Goal: Transaction & Acquisition: Purchase product/service

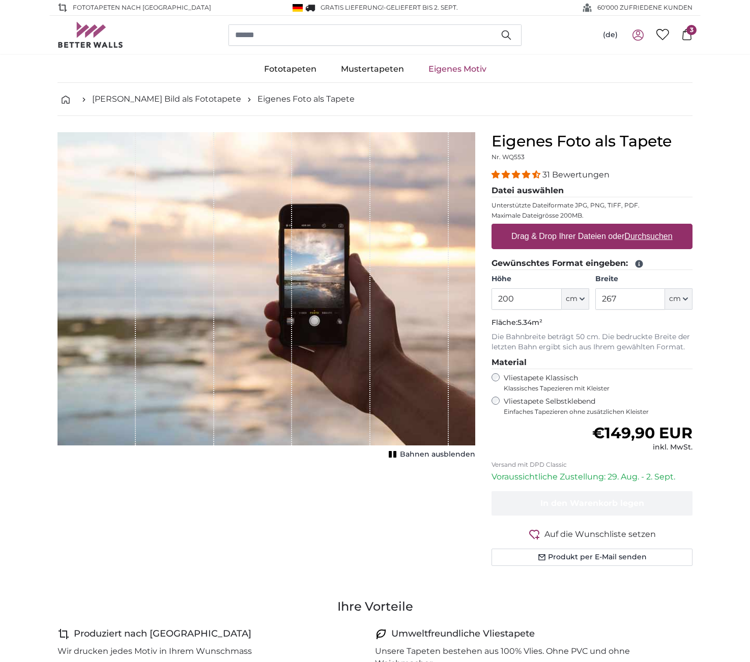
click at [583, 236] on label "Drag & Drop Ihrer Dateien oder Durchsuchen" at bounding box center [591, 236] width 169 height 20
click at [583, 227] on input "Drag & Drop Ihrer Dateien oder Durchsuchen" at bounding box center [591, 225] width 201 height 3
type input "**********"
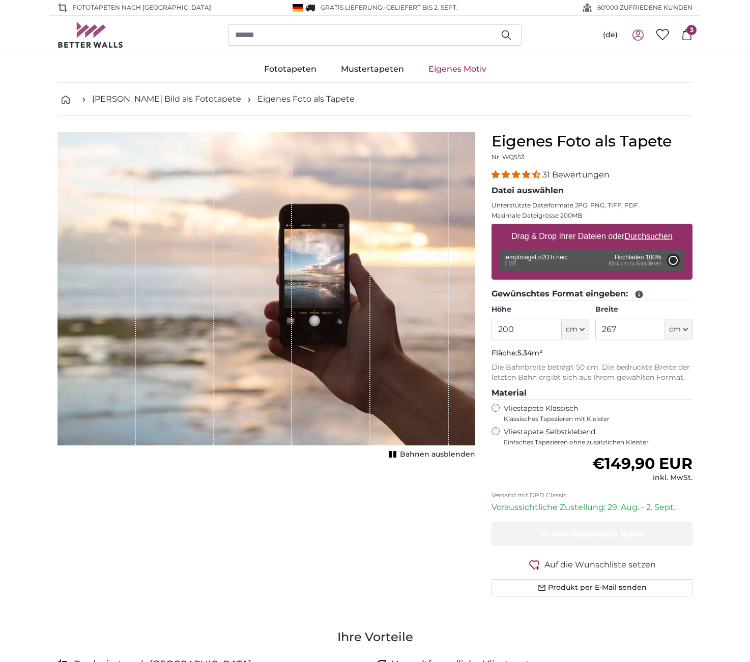
type input "140"
type input "277.2"
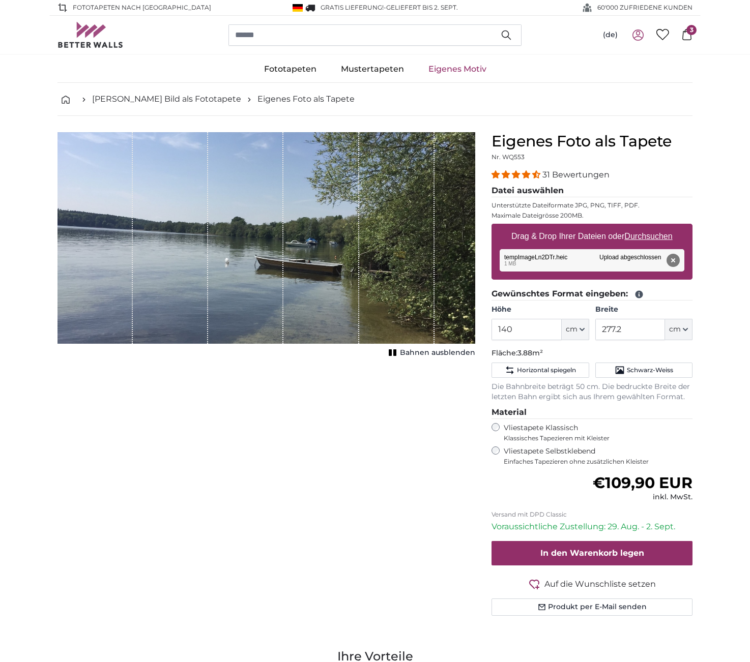
click at [391, 353] on rect "1 of 1" at bounding box center [390, 352] width 3 height 7
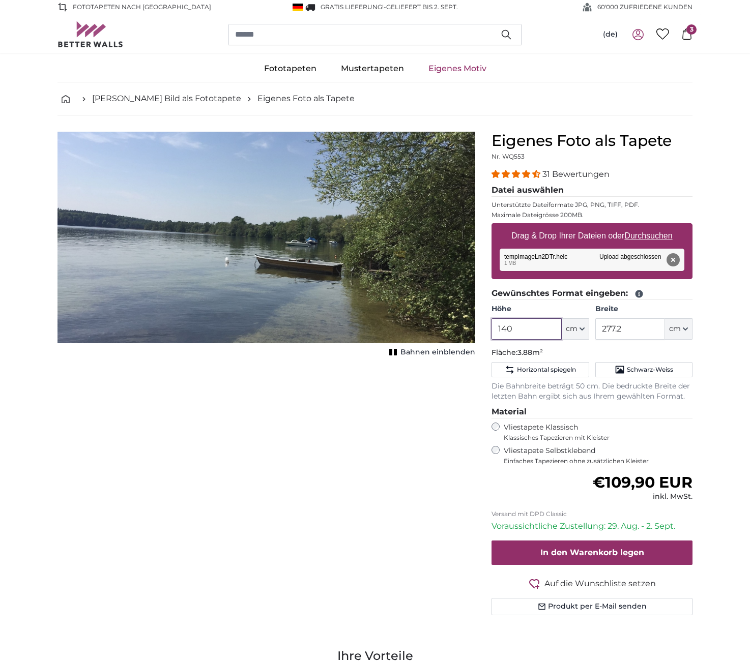
click at [515, 327] on input "140" at bounding box center [526, 328] width 70 height 21
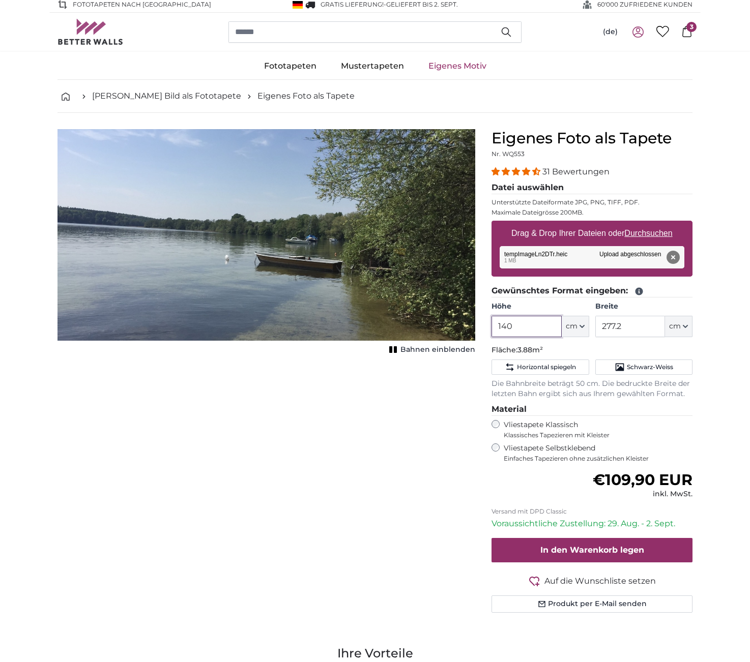
scroll to position [6, 0]
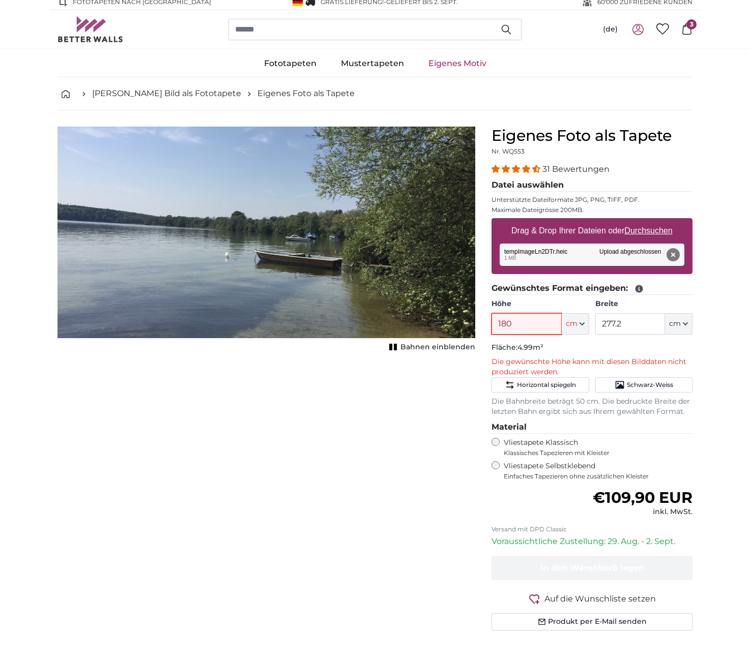
type input "180"
click at [643, 324] on input "277.2" at bounding box center [630, 323] width 70 height 21
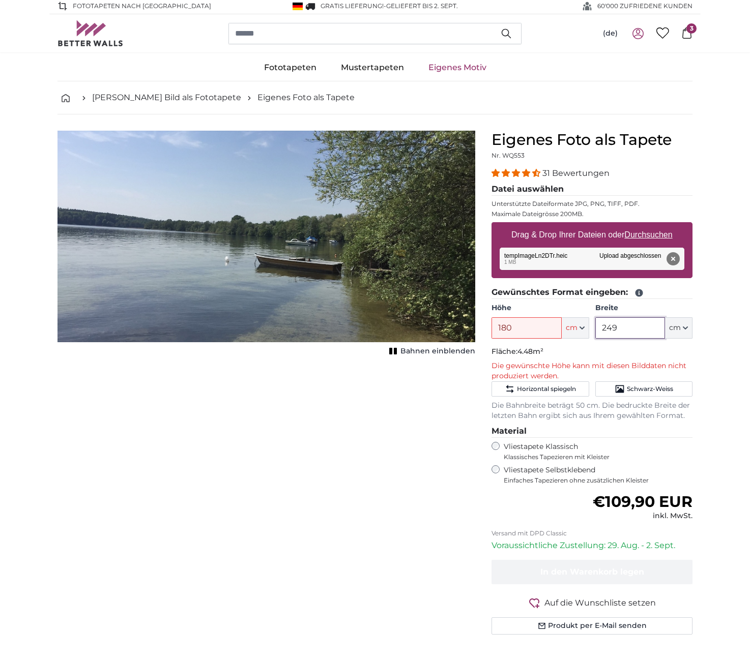
scroll to position [-1, 1]
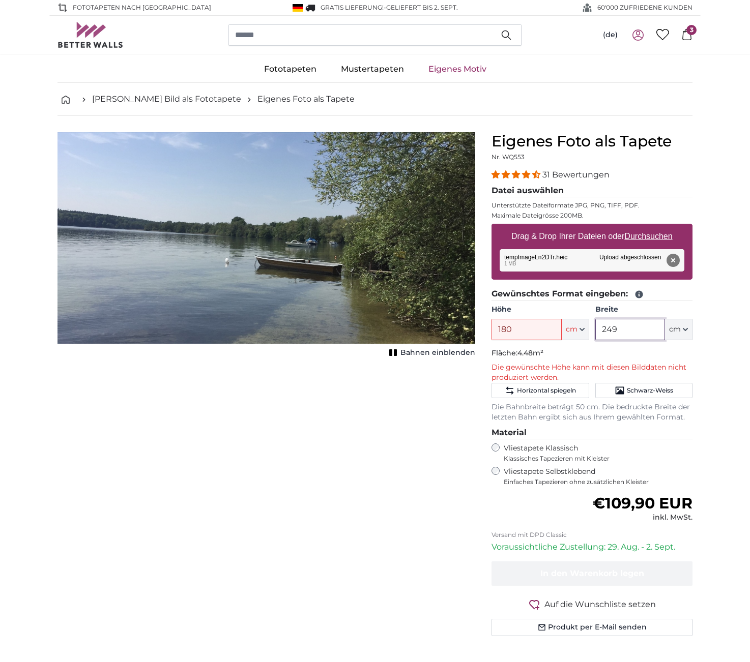
type input "249"
click at [455, 398] on div "Abbrechen Bild zuschneiden Bahnen einblenden" at bounding box center [266, 396] width 434 height 529
click at [674, 259] on button "Entfernen" at bounding box center [672, 260] width 13 height 13
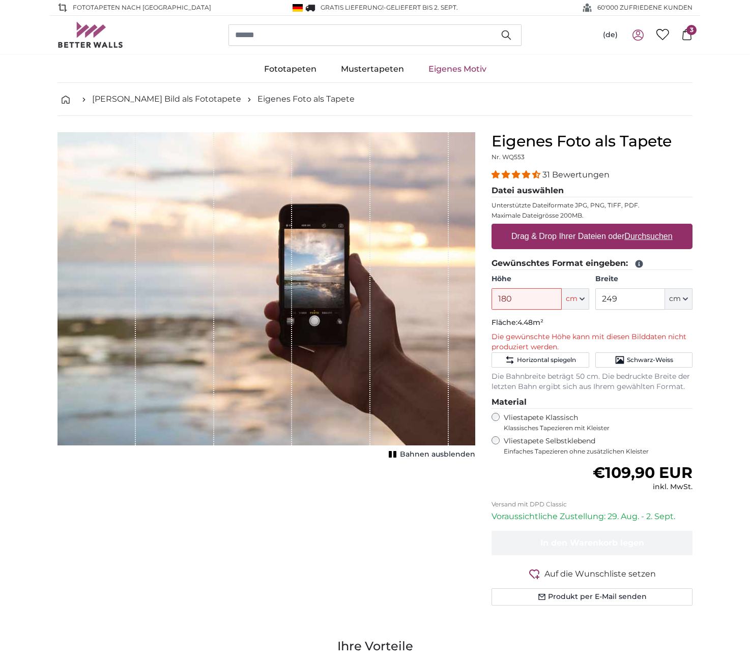
click at [647, 237] on u "Durchsuchen" at bounding box center [649, 236] width 48 height 9
click at [647, 227] on input "Drag & Drop Ihrer Dateien oder Durchsuchen" at bounding box center [591, 225] width 201 height 3
type input "**********"
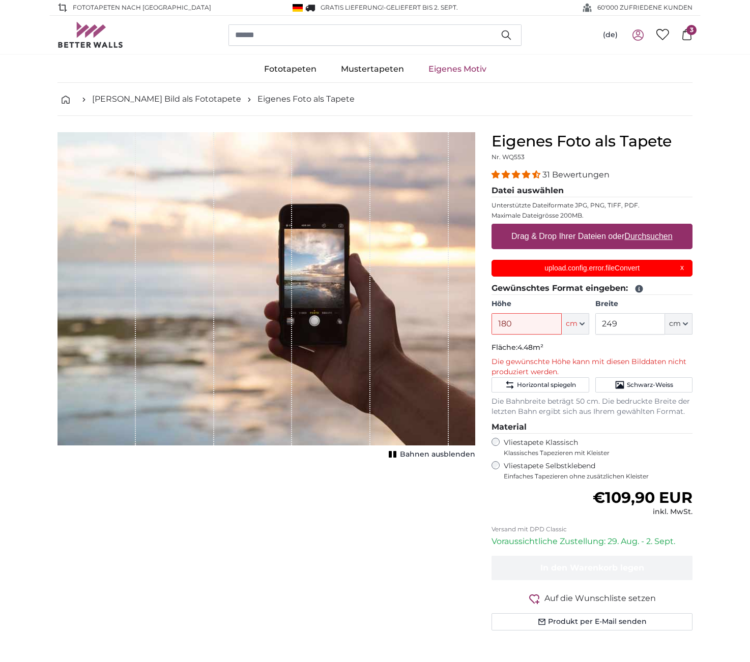
click at [681, 268] on div "upload.config.error.fileConvert X" at bounding box center [591, 268] width 201 height 17
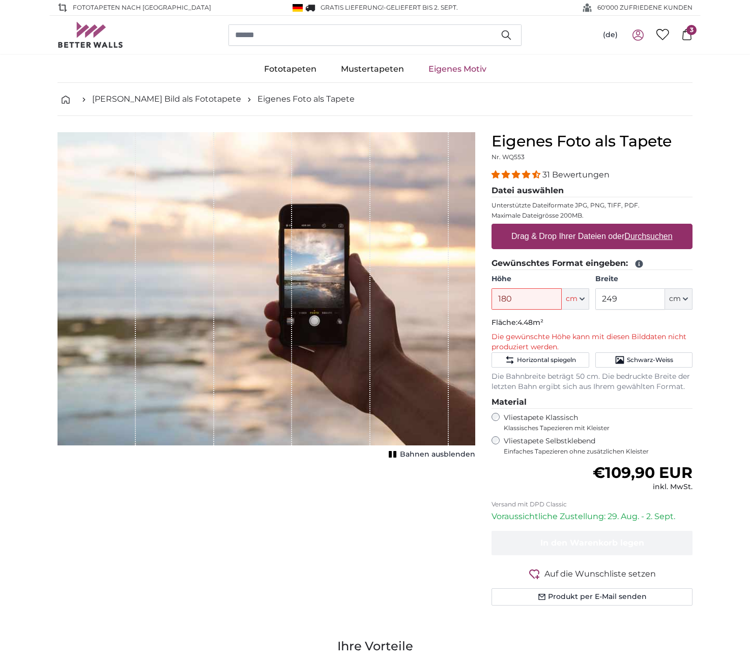
click at [644, 237] on u "Durchsuchen" at bounding box center [649, 236] width 48 height 9
click at [644, 227] on input "Drag & Drop Ihrer Dateien oder Durchsuchen" at bounding box center [591, 225] width 201 height 3
click at [657, 237] on u "Durchsuchen" at bounding box center [649, 236] width 48 height 9
click at [657, 227] on input "Drag & Drop Ihrer Dateien oder Durchsuchen" at bounding box center [591, 225] width 201 height 3
type input "**********"
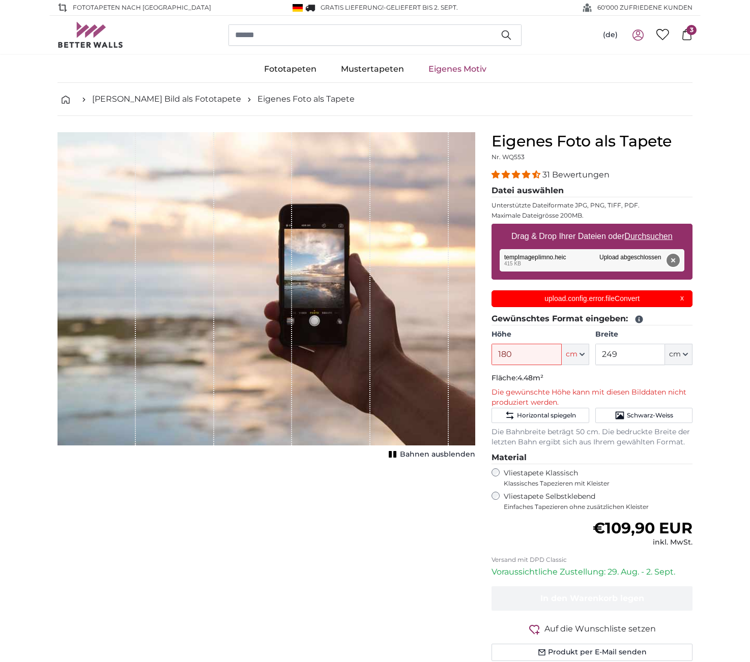
click at [672, 260] on button "Entfernen" at bounding box center [672, 260] width 13 height 13
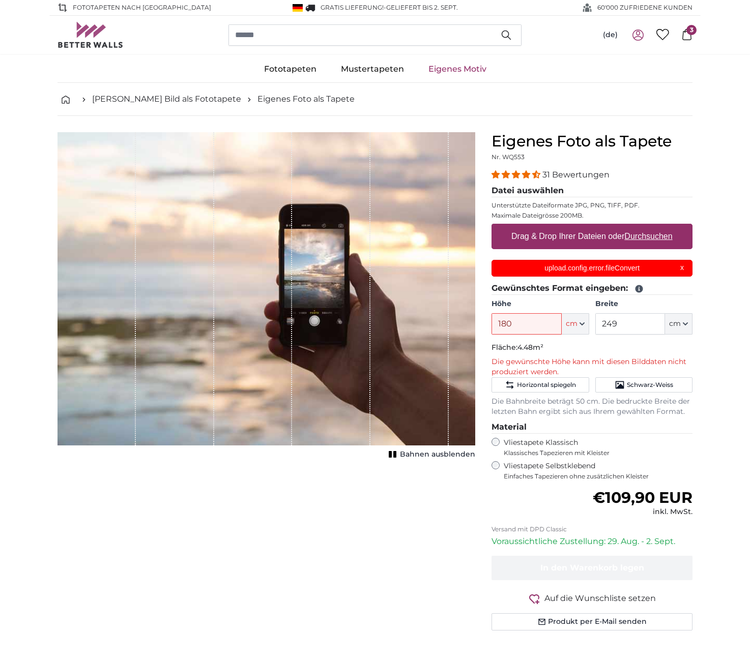
click at [636, 235] on u "Durchsuchen" at bounding box center [649, 236] width 48 height 9
click at [636, 227] on input "Drag & Drop Ihrer Dateien oder Durchsuchen" at bounding box center [591, 225] width 201 height 3
type input "**********"
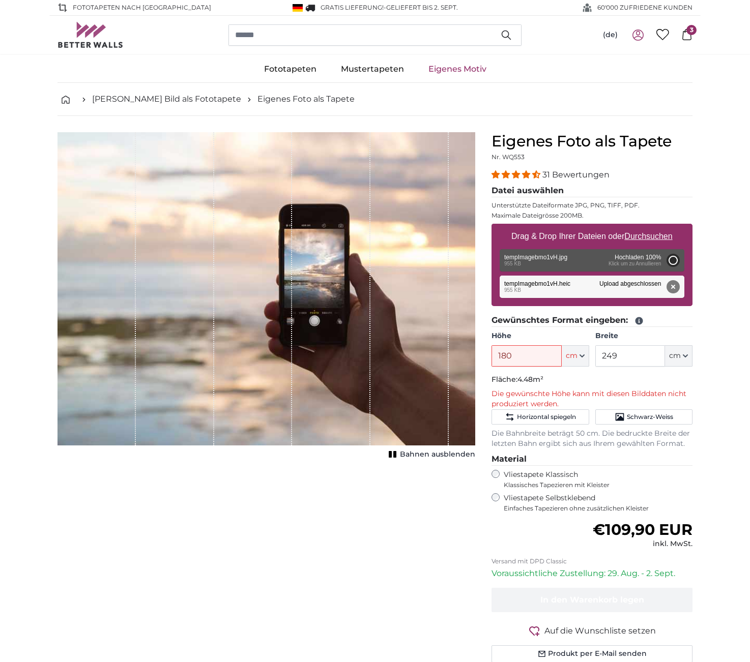
type input "147"
type input "195.5"
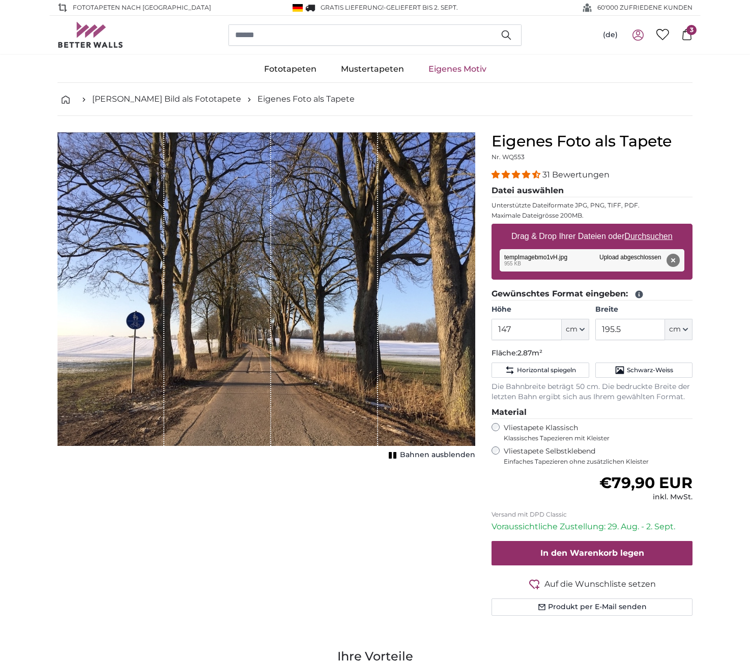
click at [393, 450] on button "Bahnen ausblenden" at bounding box center [431, 455] width 90 height 14
click at [524, 328] on input "147" at bounding box center [526, 329] width 70 height 21
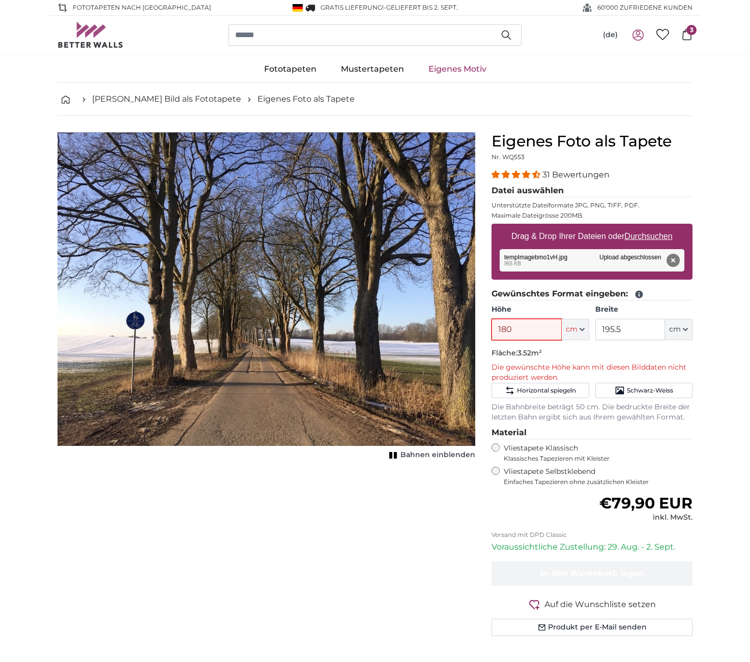
type input "180"
click at [631, 330] on input "195.5" at bounding box center [630, 329] width 70 height 21
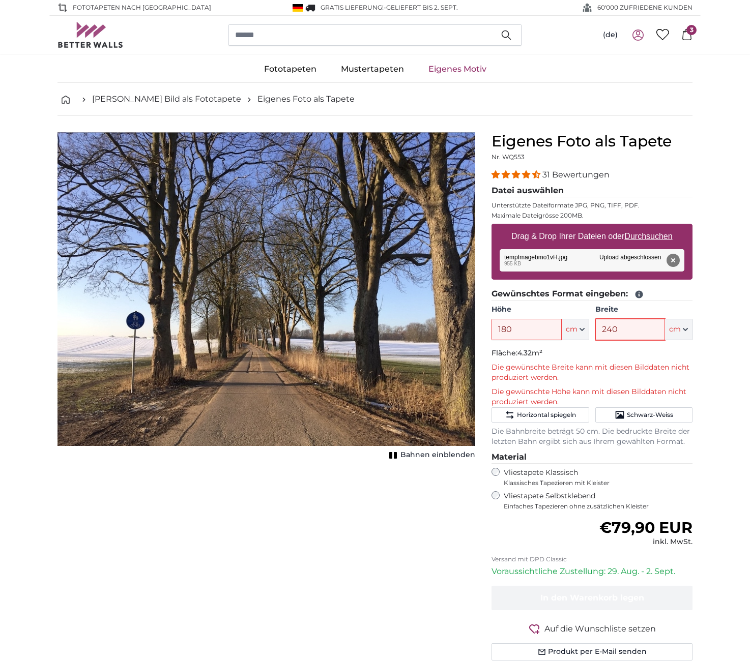
scroll to position [-1, 0]
type input "240"
click at [546, 333] on input "180" at bounding box center [526, 329] width 70 height 21
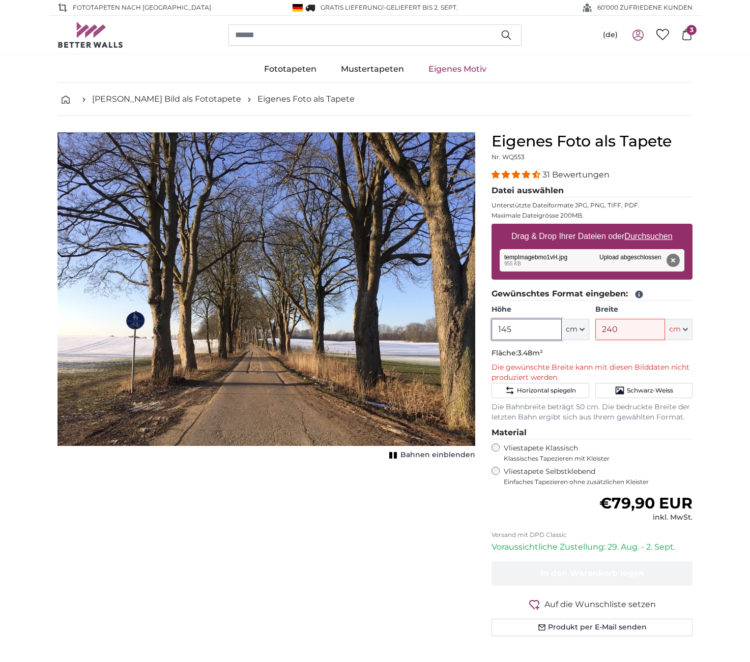
type input "145"
click at [620, 330] on input "240" at bounding box center [630, 329] width 70 height 21
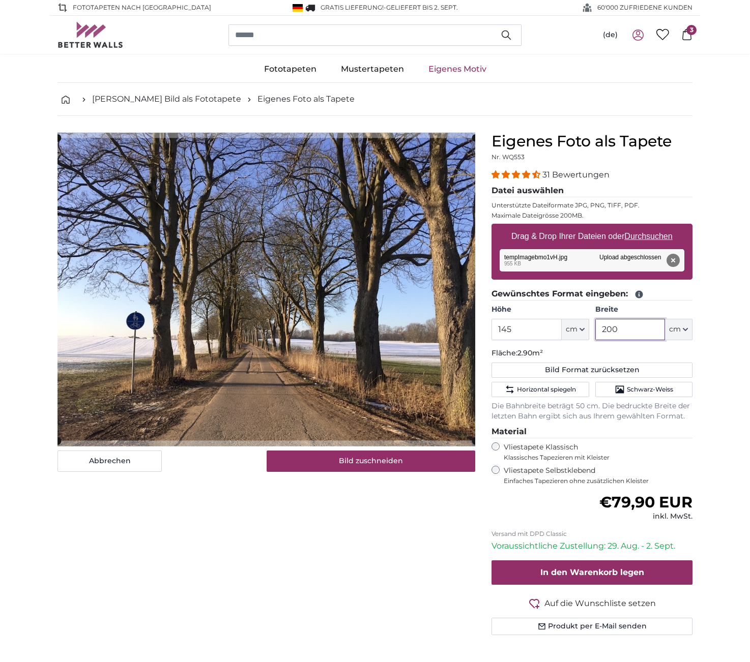
type input "200"
click at [638, 238] on u "Durchsuchen" at bounding box center [649, 236] width 48 height 9
click at [638, 227] on input "Drag & Drop Ihrer Dateien oder Durchsuchen" at bounding box center [591, 225] width 201 height 3
type input "**********"
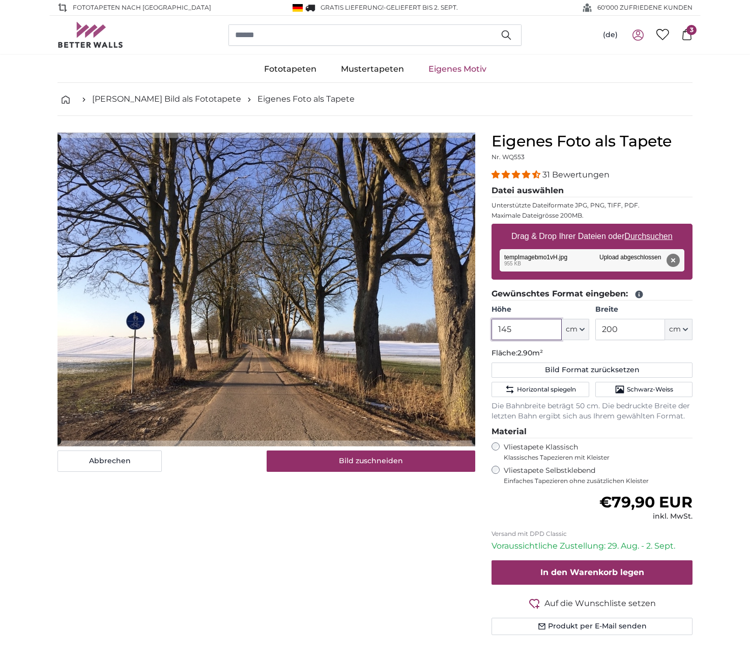
click at [513, 331] on input "145" at bounding box center [526, 329] width 70 height 21
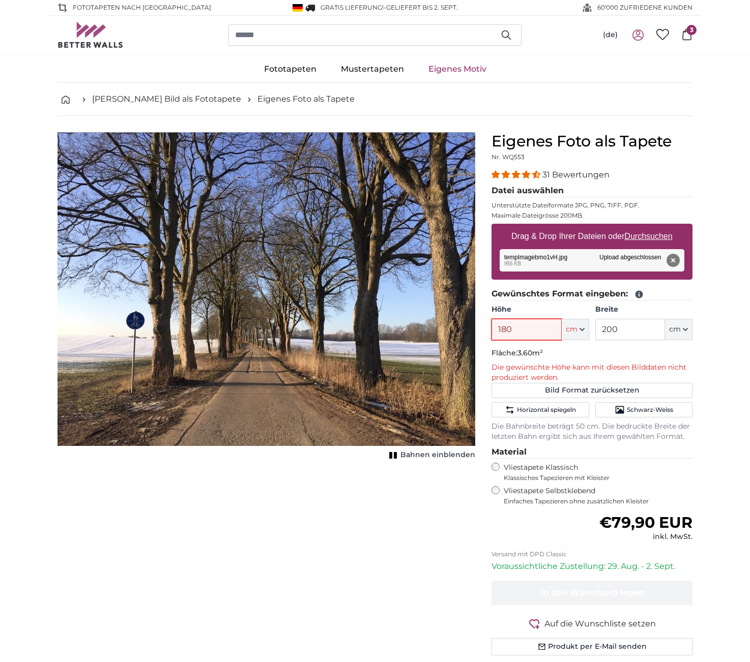
type input "180"
click at [633, 330] on input "200" at bounding box center [630, 329] width 70 height 21
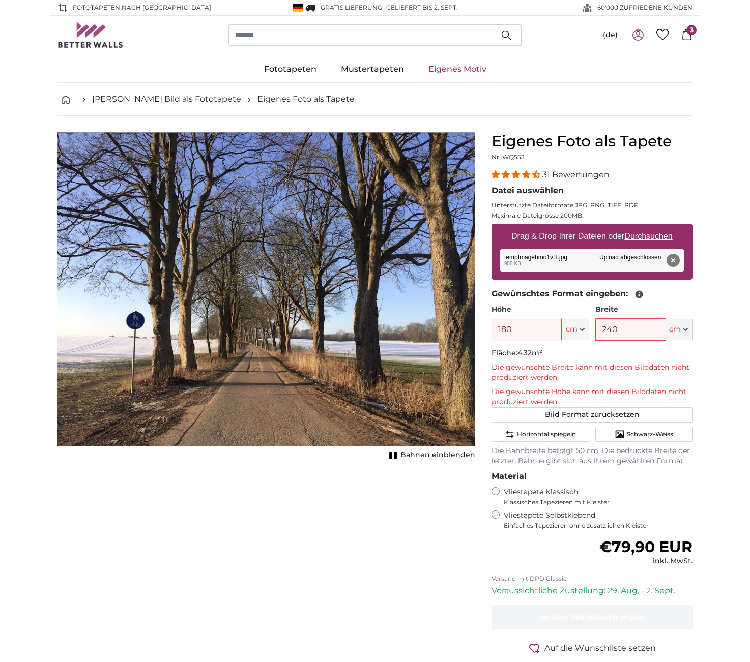
type input "240"
click at [617, 431] on icon "Schwarz-Weiss" at bounding box center [619, 435] width 9 height 8
click at [604, 411] on button "Bild Format zurücksetzen" at bounding box center [591, 414] width 201 height 15
type input "147"
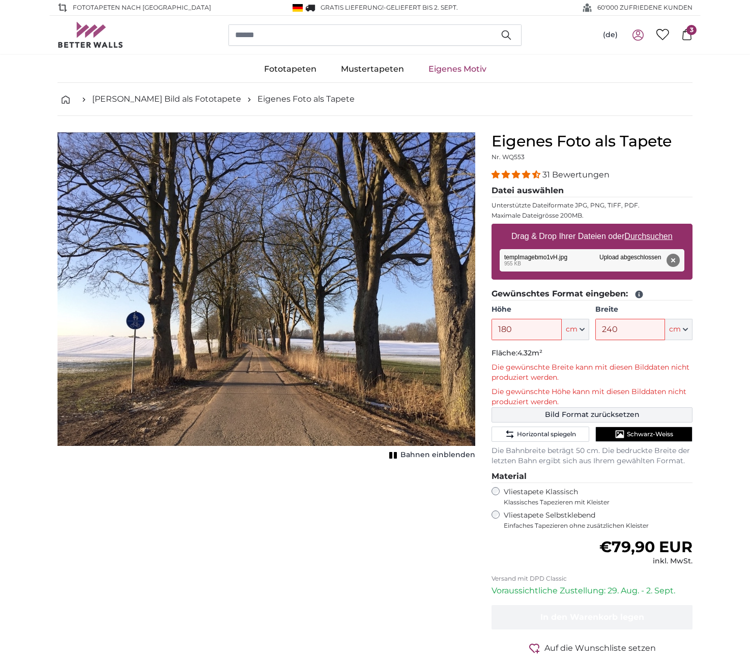
type input "195.5"
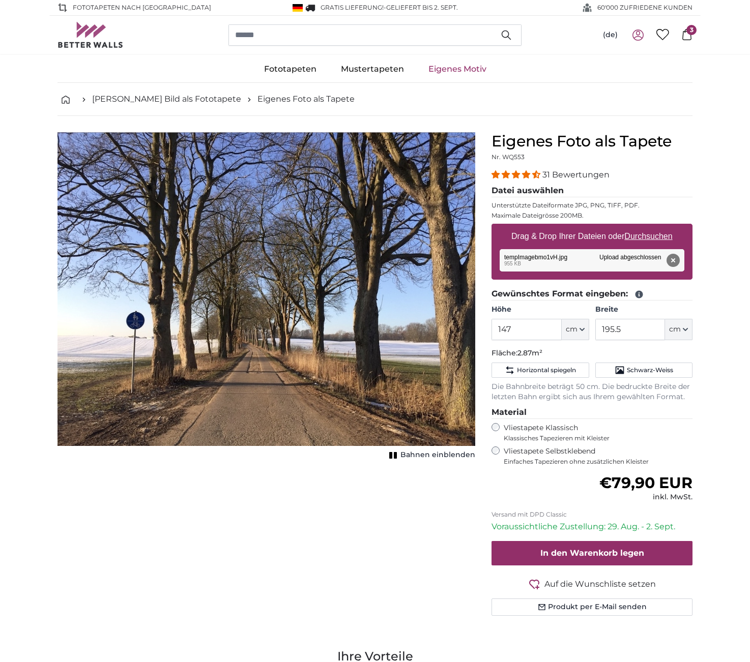
click at [650, 236] on u "Durchsuchen" at bounding box center [649, 236] width 48 height 9
click at [650, 227] on input "Drag & Drop Ihrer Dateien oder Durchsuchen" at bounding box center [591, 225] width 201 height 3
type input "**********"
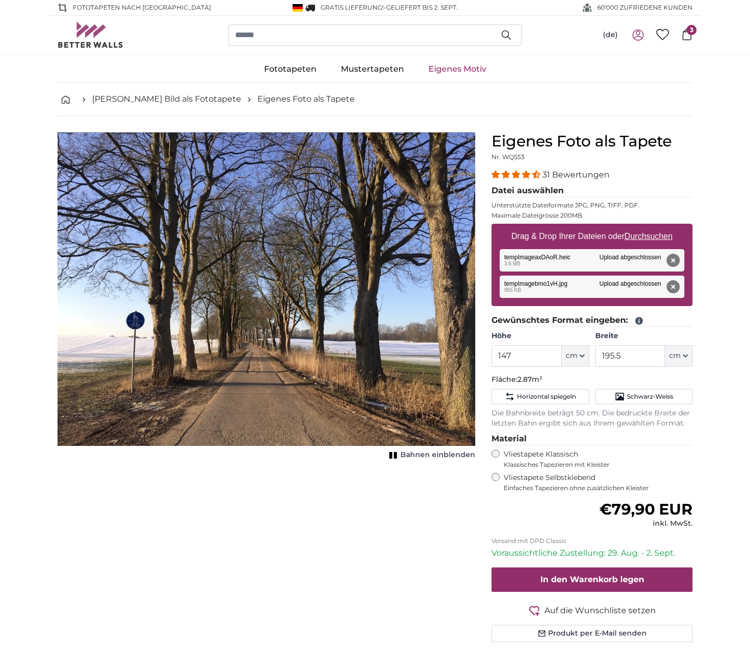
click at [672, 285] on button "Entfernen" at bounding box center [672, 286] width 13 height 13
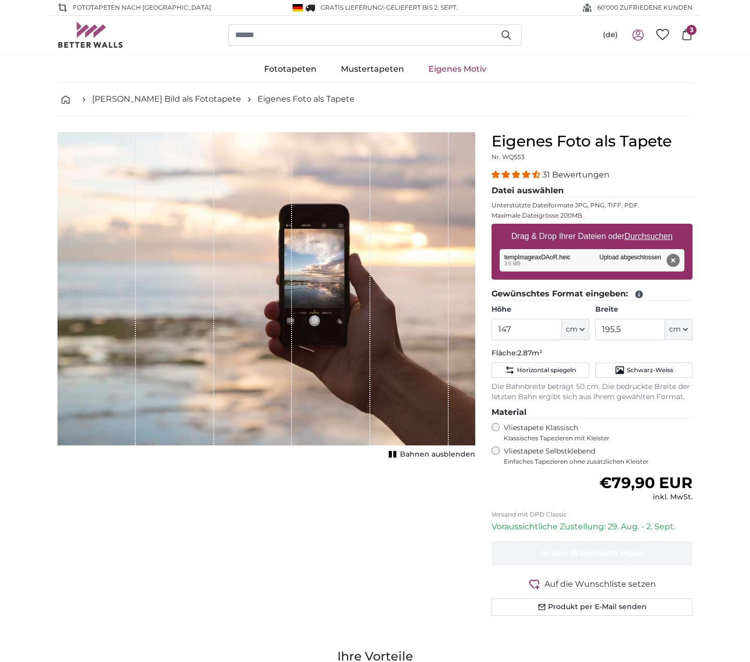
click at [672, 260] on button "Entfernen" at bounding box center [672, 260] width 13 height 13
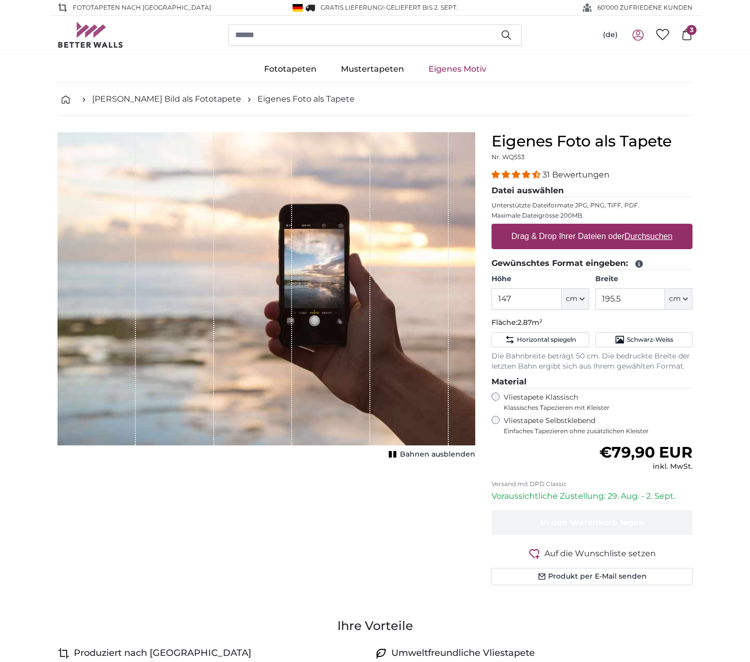
click at [643, 236] on u "Durchsuchen" at bounding box center [649, 236] width 48 height 9
click at [643, 227] on input "Drag & Drop Ihrer Dateien oder Durchsuchen" at bounding box center [591, 225] width 201 height 3
type input "**********"
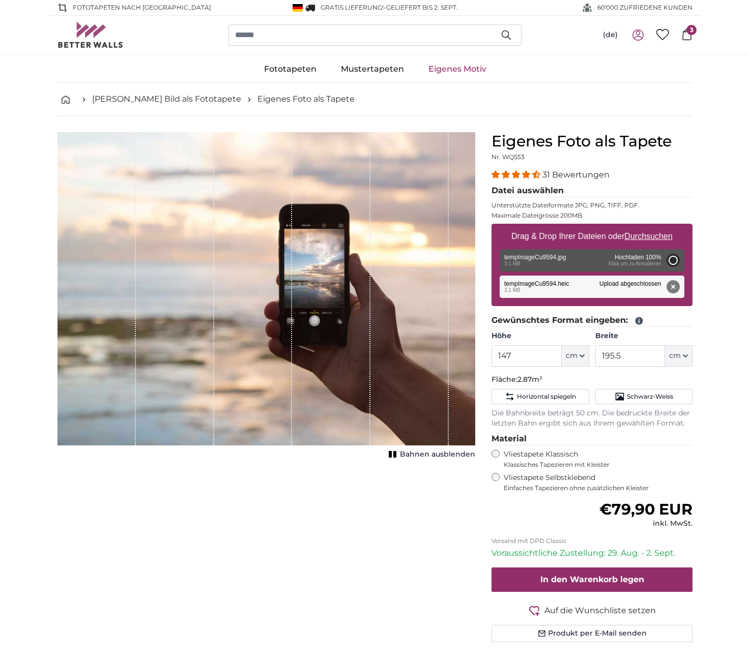
type input "145"
type input "200"
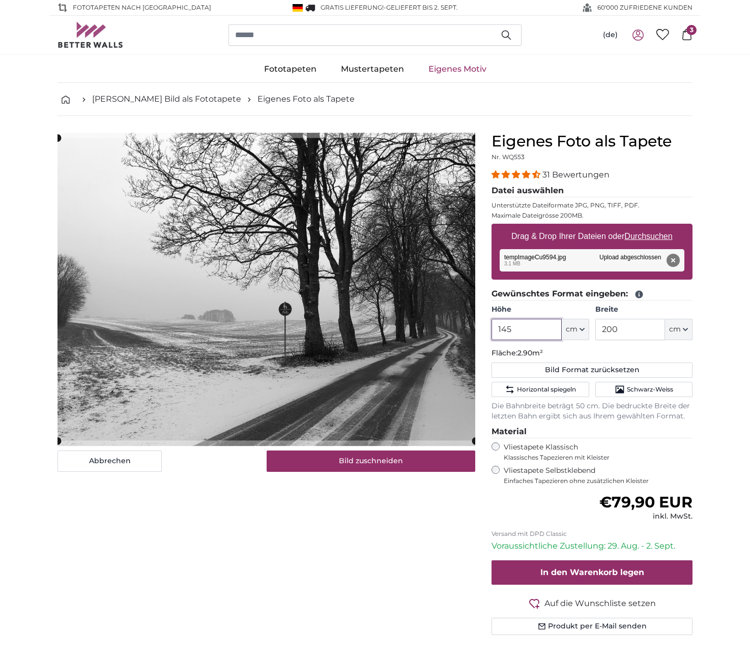
click at [524, 332] on input "145" at bounding box center [526, 329] width 70 height 21
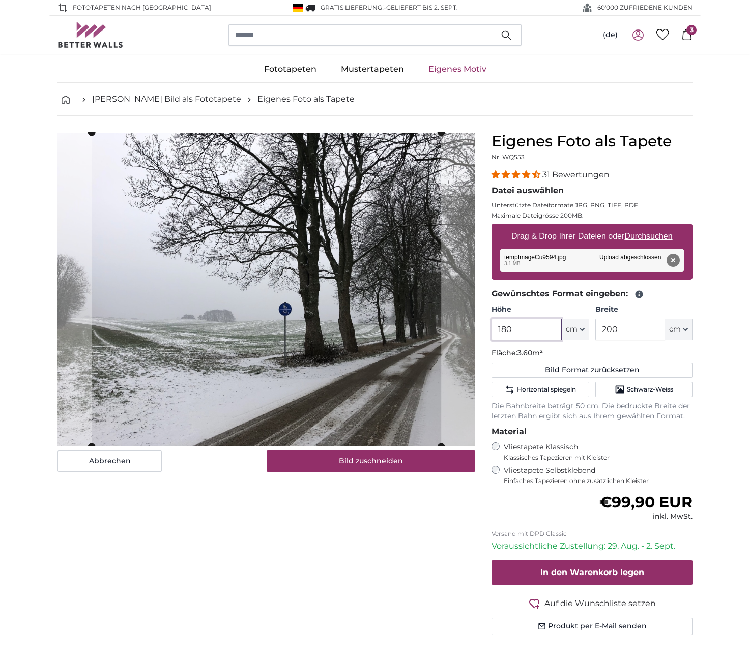
type input "180"
click at [627, 331] on input "200" at bounding box center [630, 329] width 70 height 21
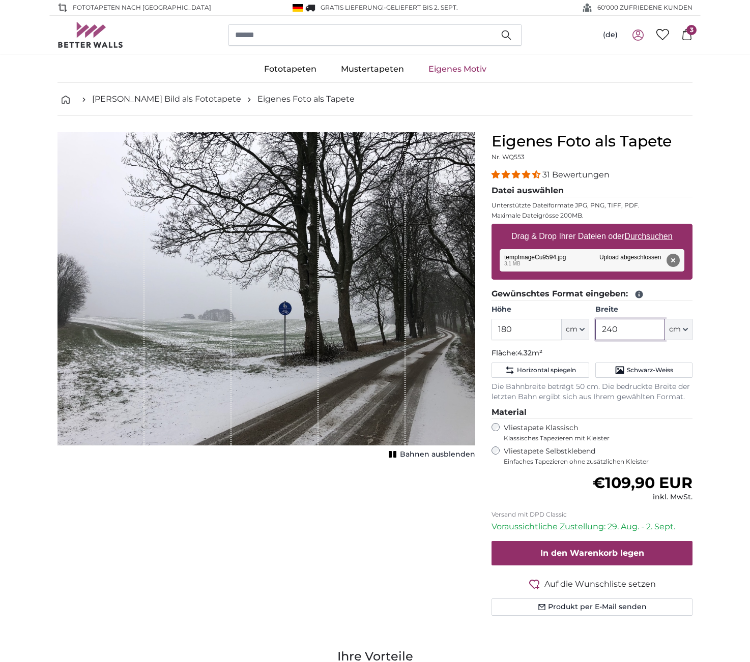
type input "240"
click at [392, 456] on rect "1 of 1" at bounding box center [390, 454] width 3 height 7
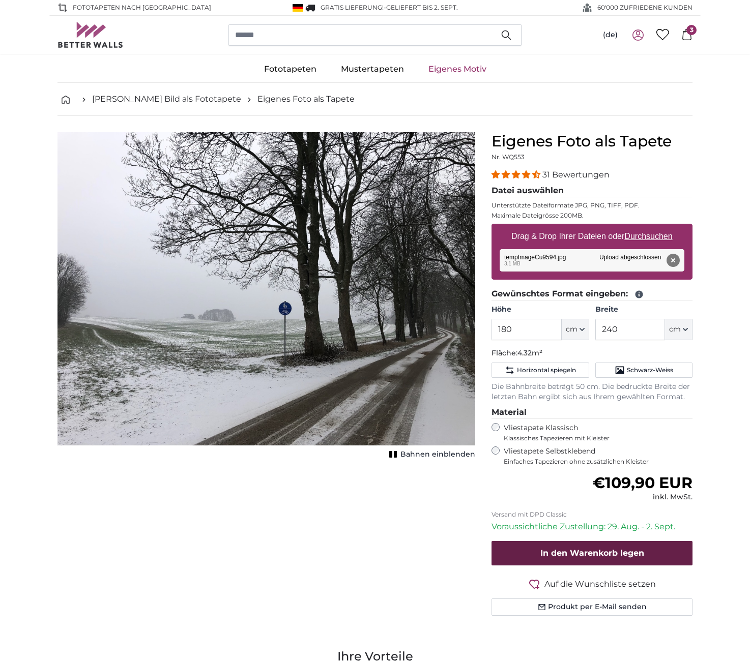
click at [602, 548] on span "In den Warenkorb legen" at bounding box center [592, 553] width 104 height 10
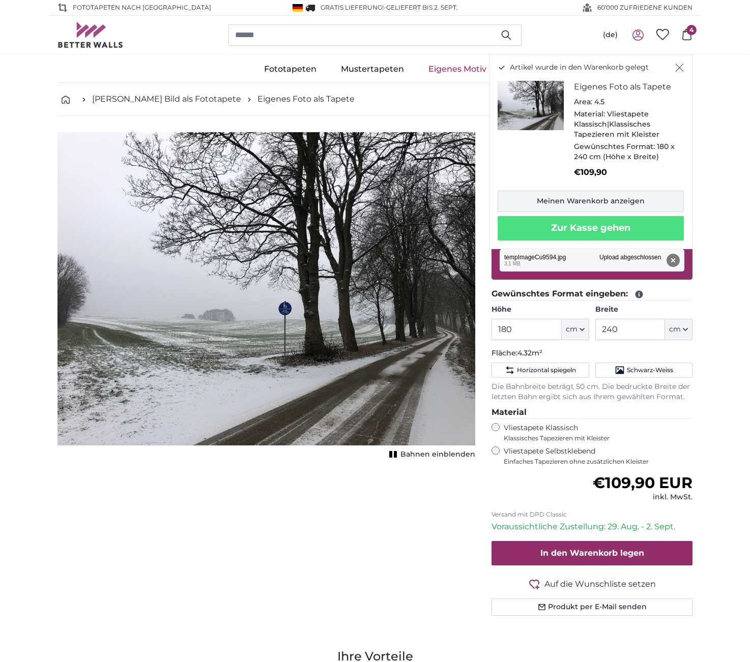
click at [591, 193] on link "Meinen Warenkorb anzeigen" at bounding box center [590, 201] width 186 height 21
click at [672, 256] on button "Entfernen" at bounding box center [672, 260] width 13 height 13
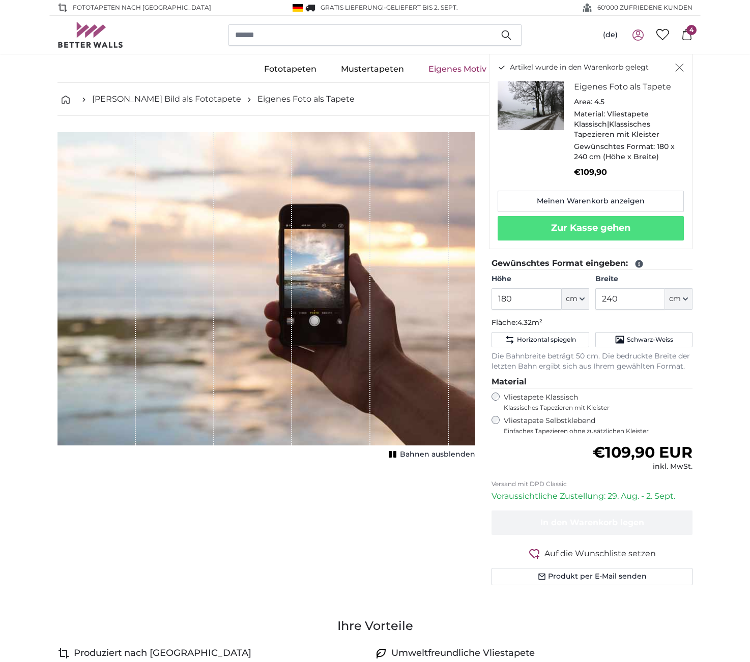
scroll to position [-1, 0]
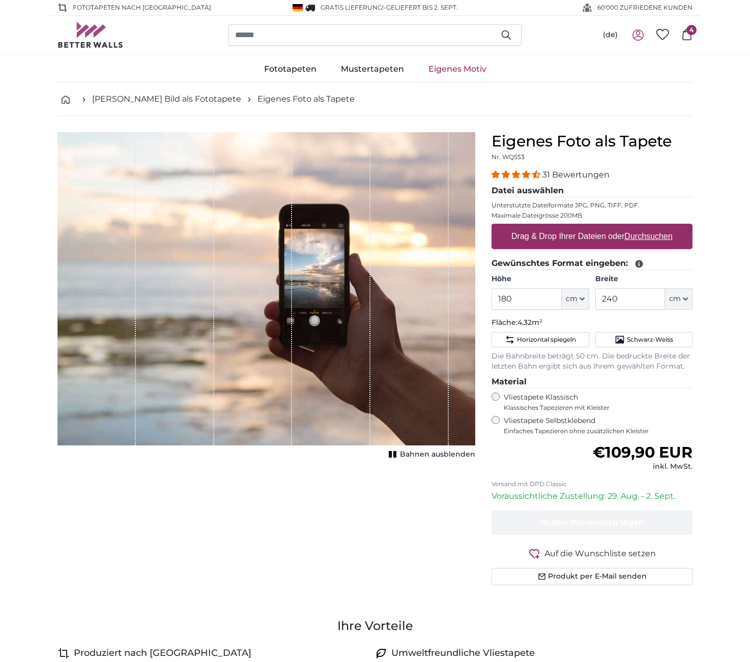
click at [646, 236] on u "Durchsuchen" at bounding box center [649, 236] width 48 height 9
click at [646, 227] on input "Drag & Drop Ihrer Dateien oder Durchsuchen" at bounding box center [591, 225] width 201 height 3
type input "**********"
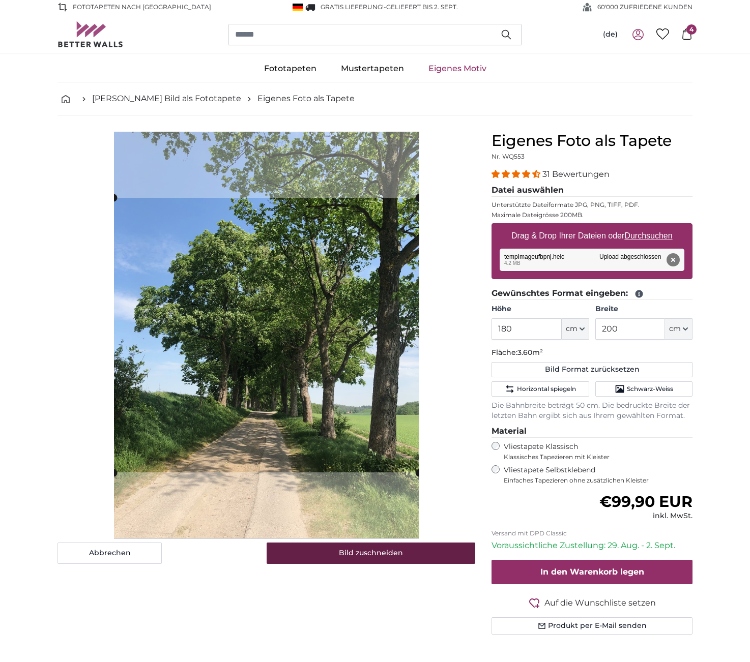
click at [368, 554] on button "Bild zuschneiden" at bounding box center [371, 553] width 209 height 21
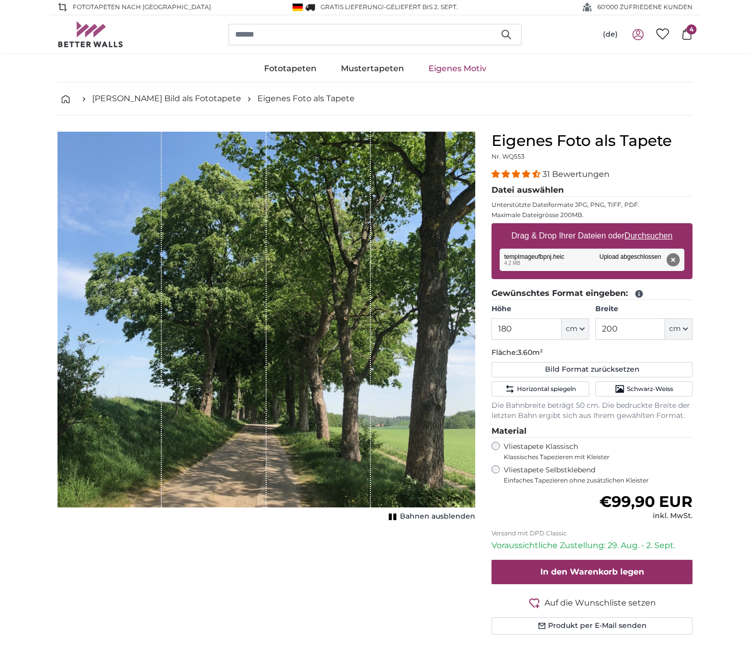
click at [396, 514] on rect "1 of 1" at bounding box center [394, 517] width 3 height 7
click at [643, 327] on input "200" at bounding box center [630, 328] width 70 height 21
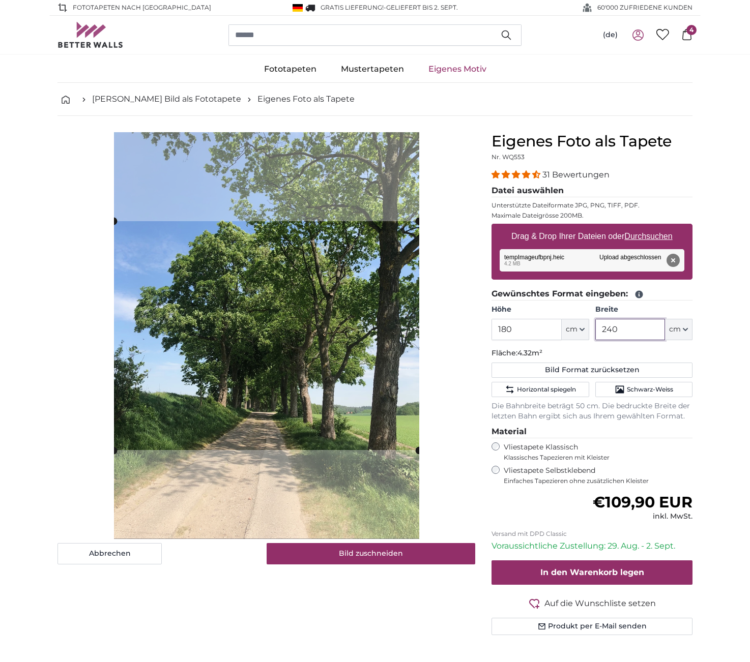
type input "240"
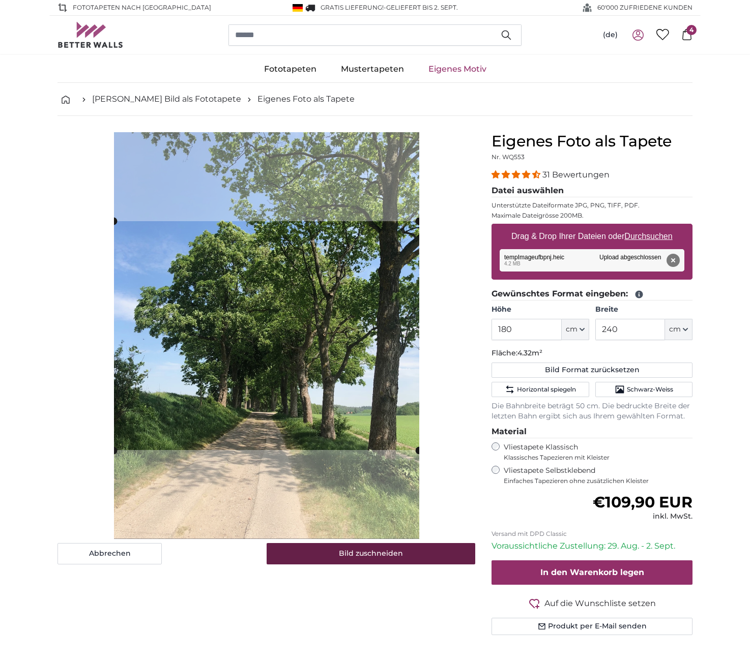
click at [377, 551] on button "Bild zuschneiden" at bounding box center [371, 553] width 209 height 21
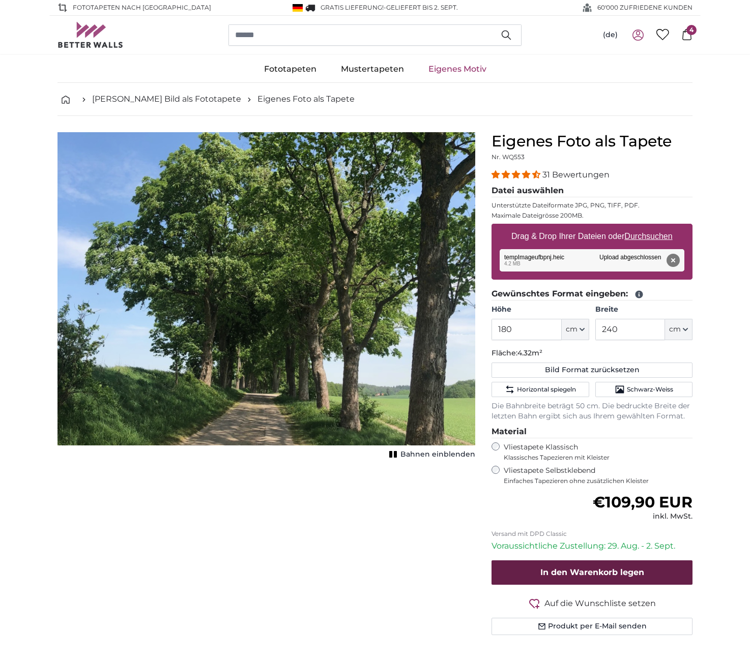
click at [594, 569] on span "In den Warenkorb legen" at bounding box center [592, 573] width 104 height 10
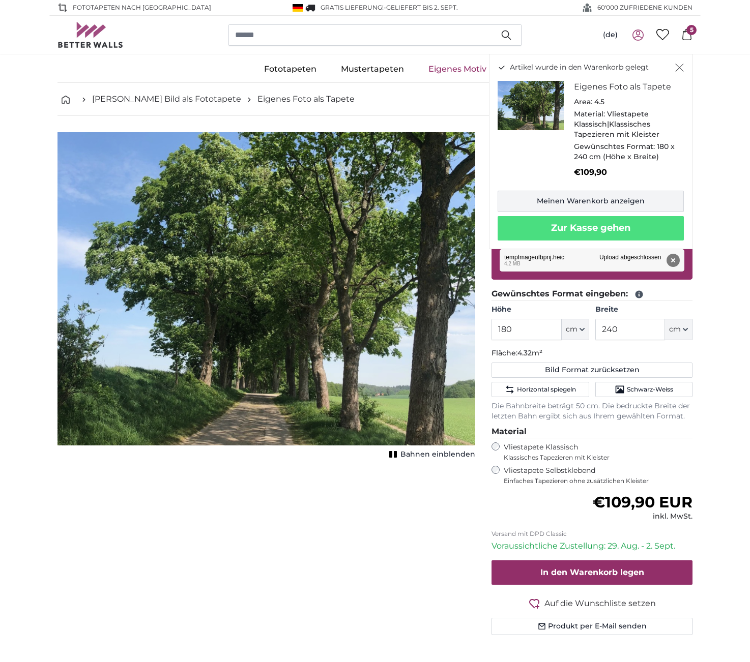
click at [603, 195] on link "Meinen Warenkorb anzeigen" at bounding box center [590, 201] width 186 height 21
click at [674, 261] on button "Entfernen" at bounding box center [672, 260] width 13 height 13
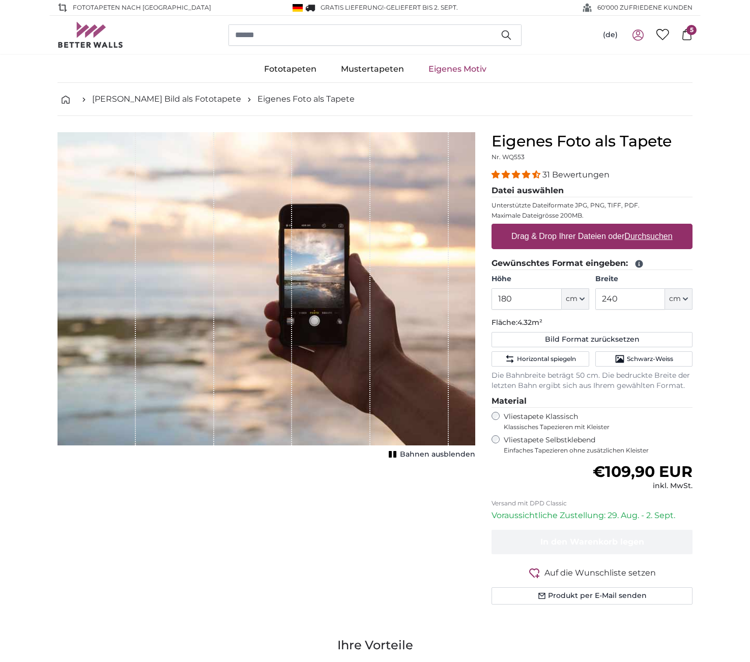
click at [634, 234] on u "Durchsuchen" at bounding box center [649, 236] width 48 height 9
click at [634, 227] on input "Drag & Drop Ihrer Dateien oder Durchsuchen" at bounding box center [591, 225] width 201 height 3
type input "**********"
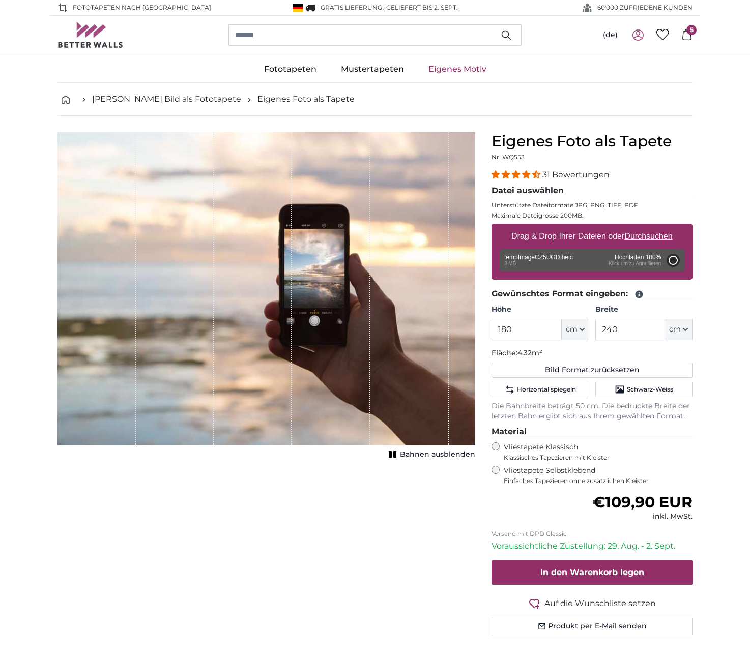
type input "200"
type input "266"
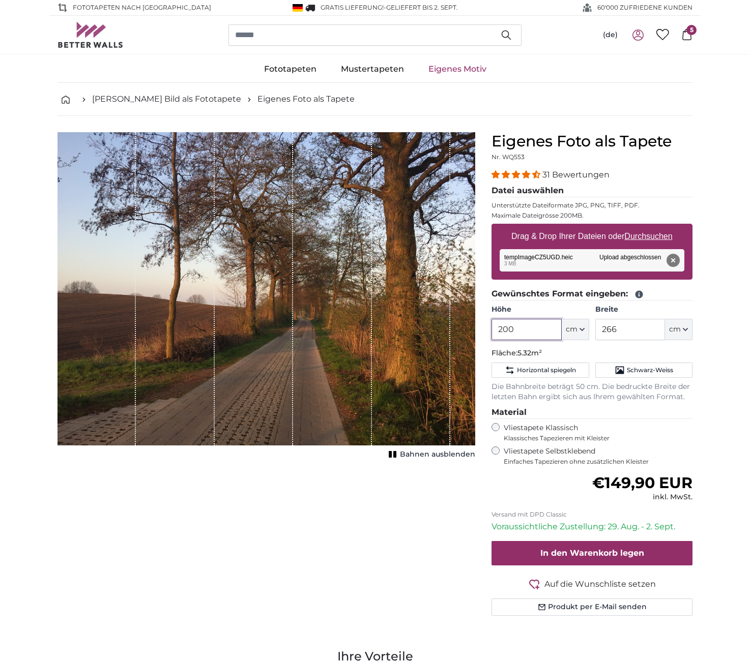
click at [543, 331] on input "200" at bounding box center [526, 329] width 70 height 21
type input "2"
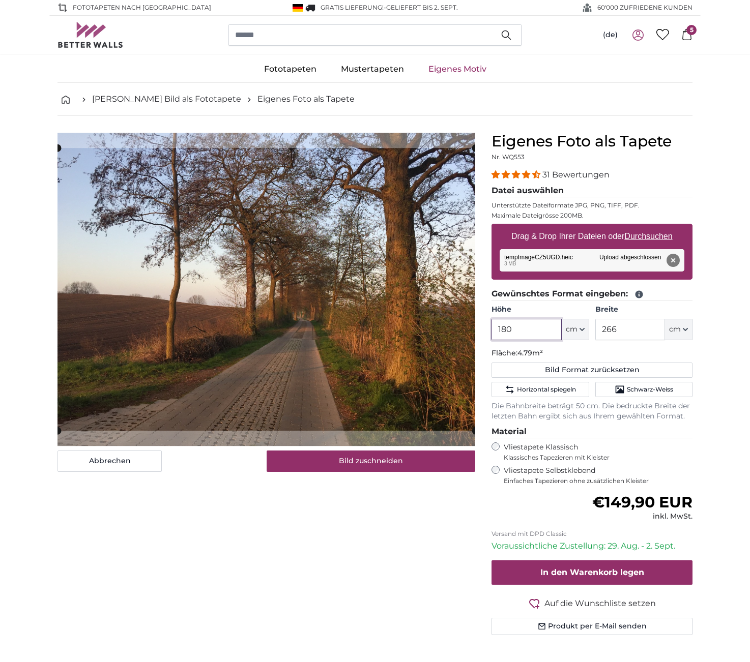
type input "180"
click at [639, 331] on input "266" at bounding box center [630, 329] width 70 height 21
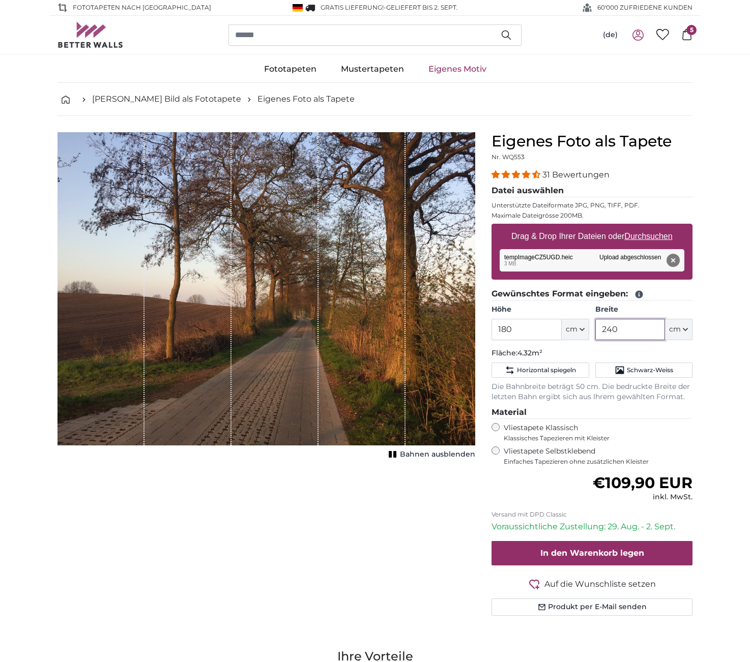
type input "240"
click at [408, 454] on span "Bahnen ausblenden" at bounding box center [437, 455] width 75 height 10
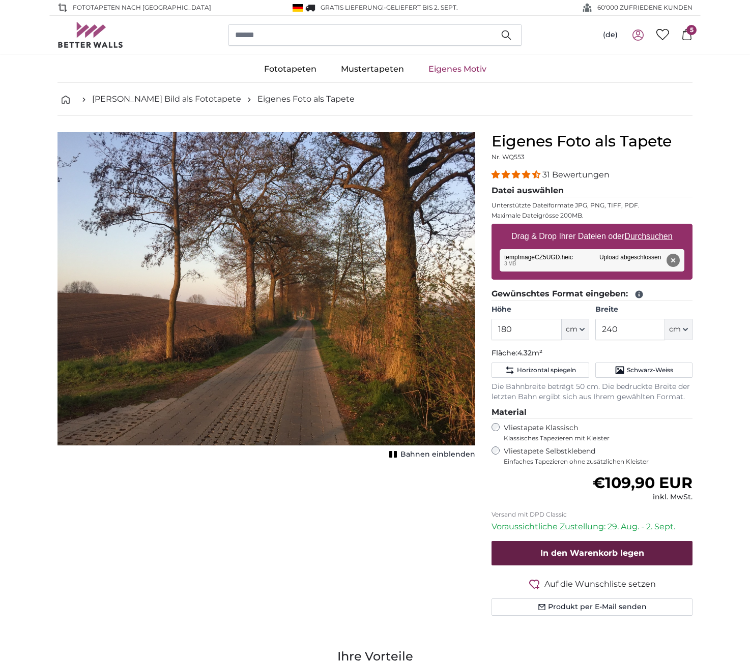
click at [570, 549] on span "In den Warenkorb legen" at bounding box center [592, 553] width 104 height 10
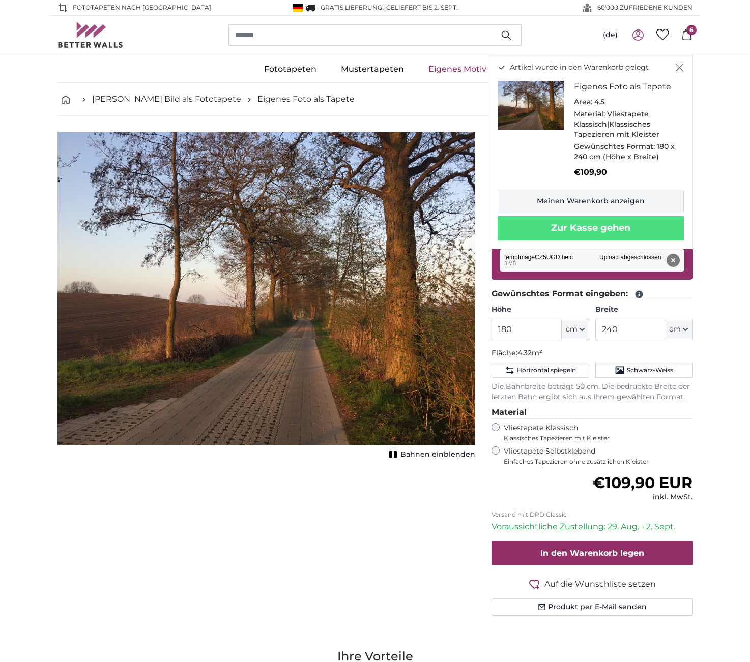
click at [592, 199] on link "Meinen Warenkorb anzeigen" at bounding box center [590, 201] width 186 height 21
click at [672, 256] on button "Entfernen" at bounding box center [672, 260] width 13 height 13
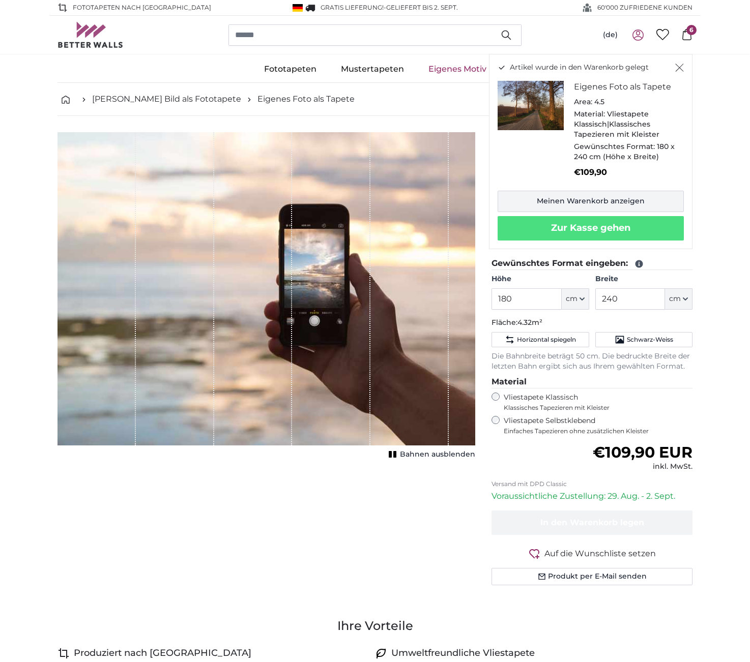
click at [564, 198] on link "Meinen Warenkorb anzeigen" at bounding box center [590, 201] width 186 height 21
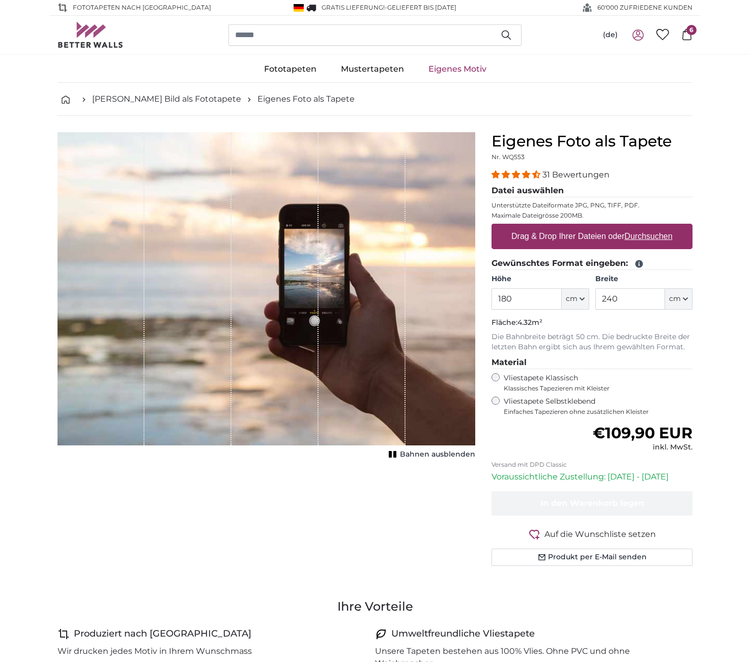
click at [392, 453] on rect "1 of 1" at bounding box center [390, 454] width 3 height 7
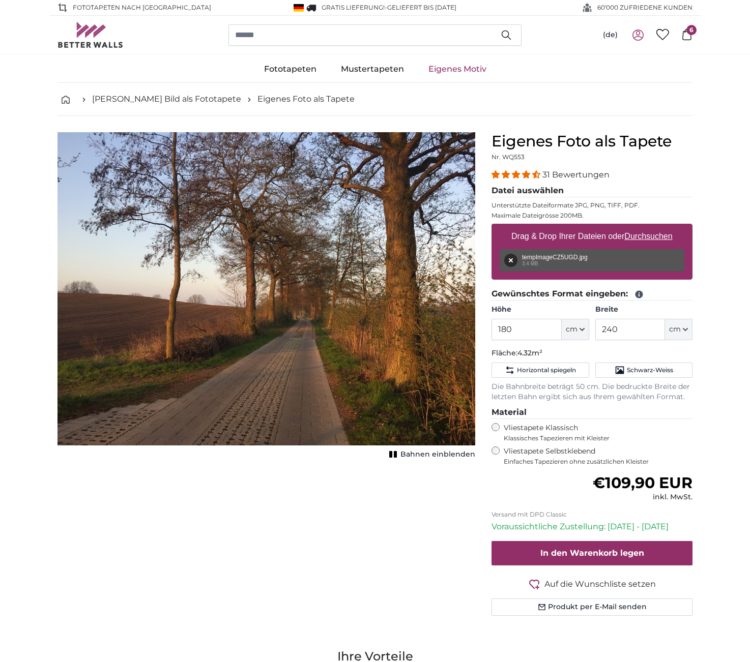
click at [688, 34] on span "6" at bounding box center [691, 30] width 10 height 10
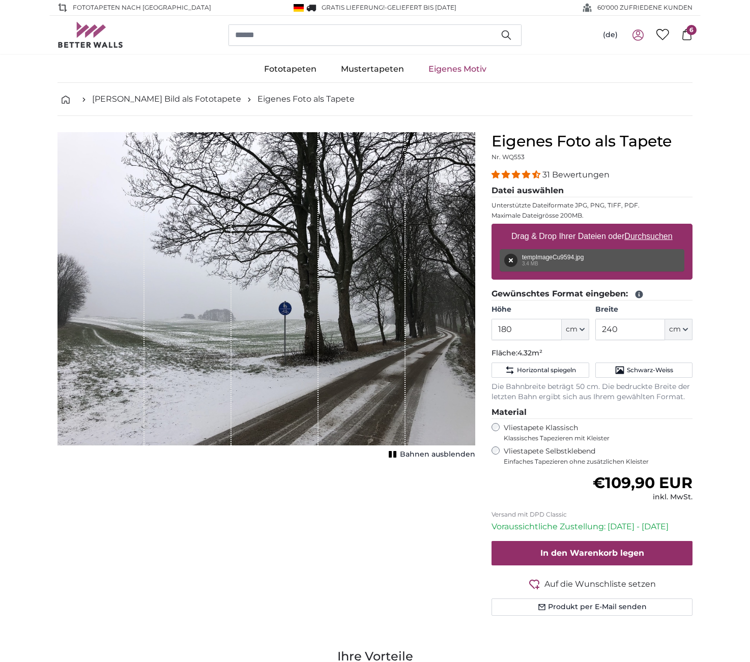
click at [392, 455] on rect "1 of 1" at bounding box center [390, 454] width 3 height 7
click at [687, 30] on span "6" at bounding box center [691, 30] width 10 height 10
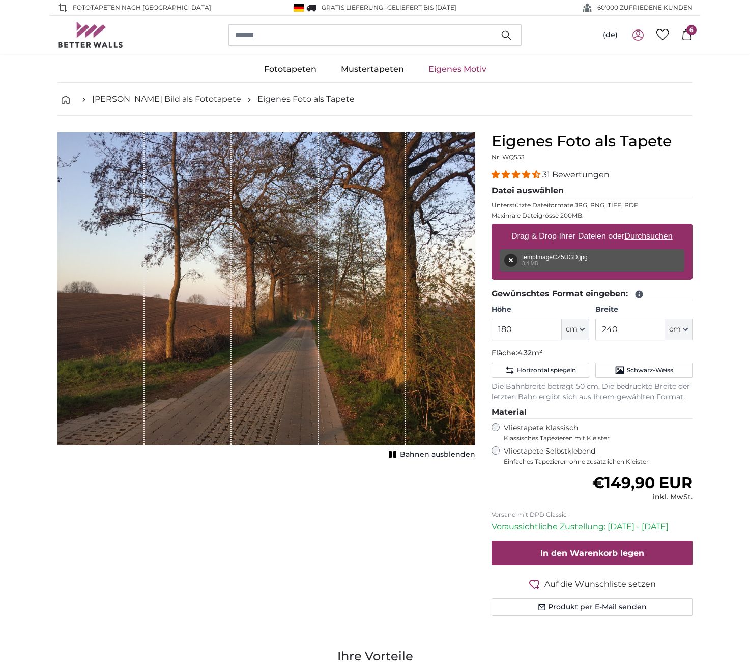
click at [686, 34] on icon at bounding box center [686, 34] width 11 height 11
click at [588, 551] on span "In den Warenkorb legen" at bounding box center [592, 553] width 104 height 10
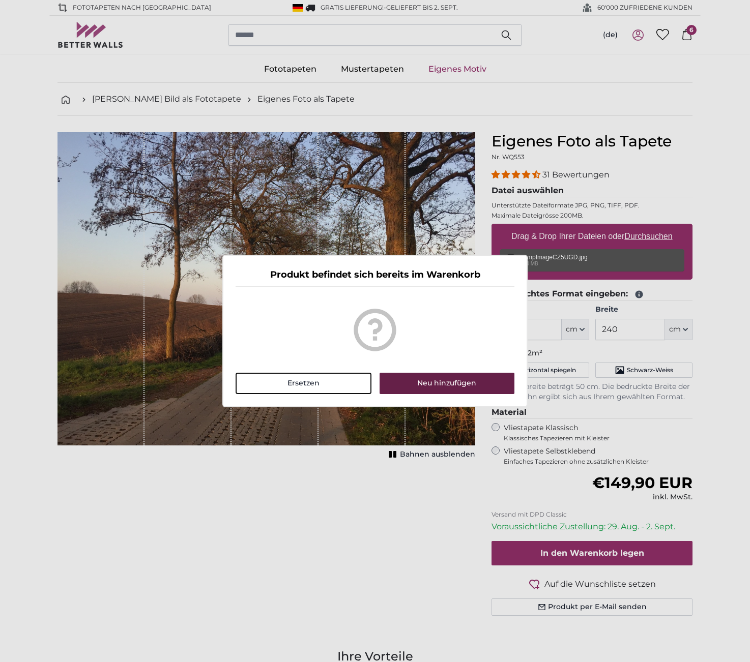
click at [456, 385] on button "Neu hinzufügen" at bounding box center [446, 383] width 135 height 21
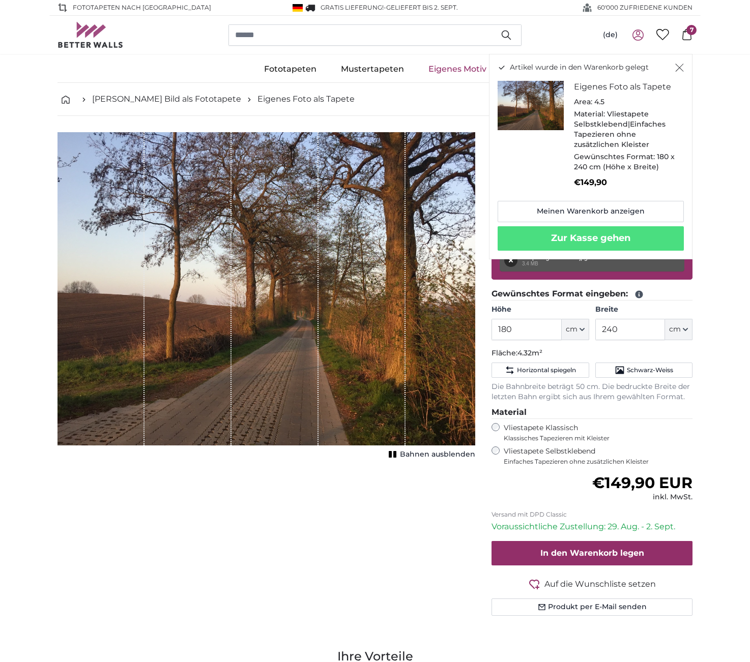
click at [680, 68] on icon "Schließen" at bounding box center [680, 68] width 8 height 8
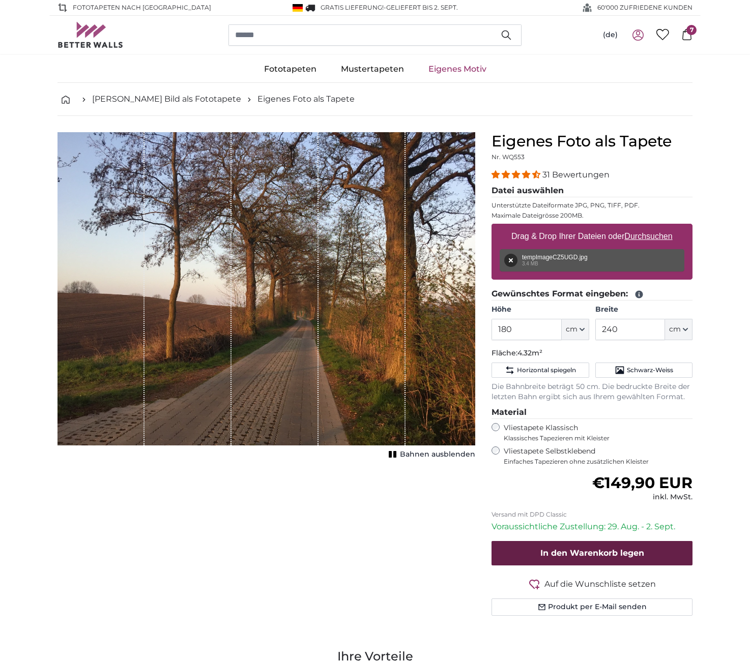
click at [559, 550] on span "In den Warenkorb legen" at bounding box center [592, 553] width 104 height 10
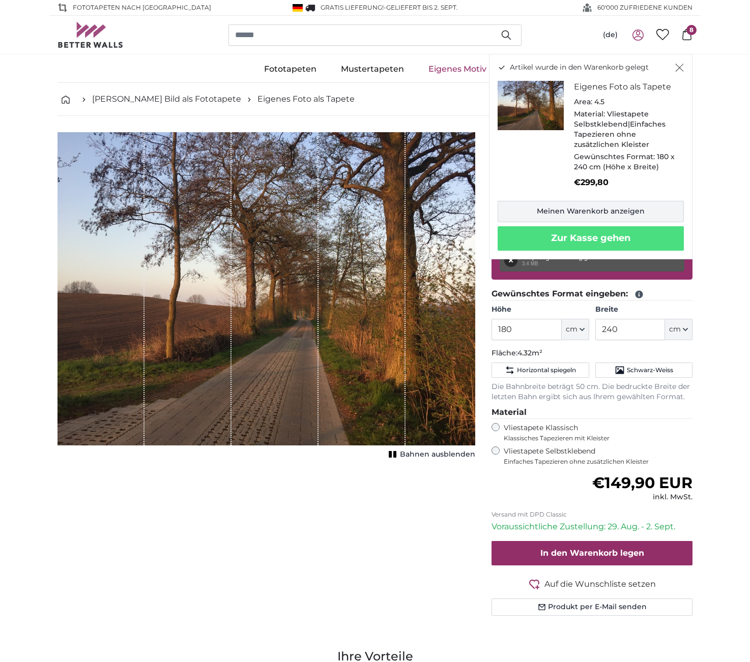
click at [565, 204] on link "Meinen Warenkorb anzeigen" at bounding box center [590, 211] width 186 height 21
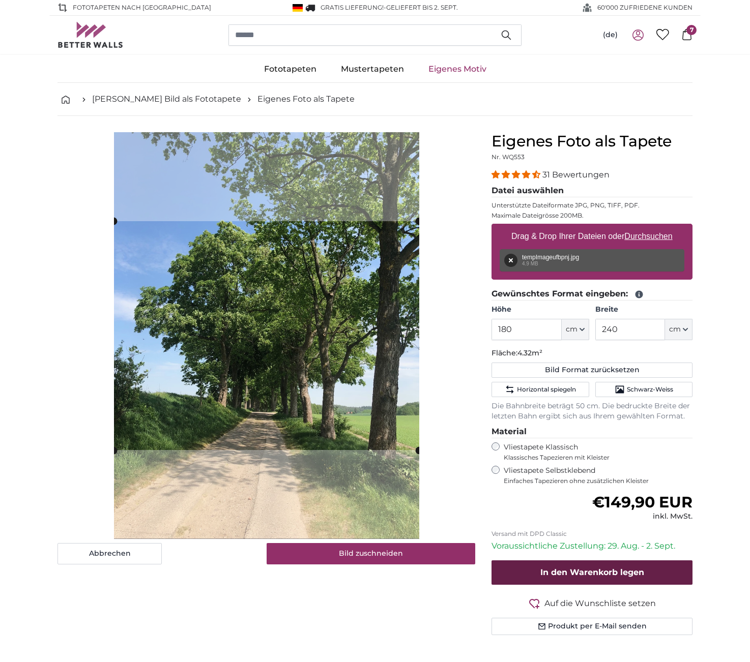
click at [577, 568] on span "In den Warenkorb legen" at bounding box center [592, 573] width 104 height 10
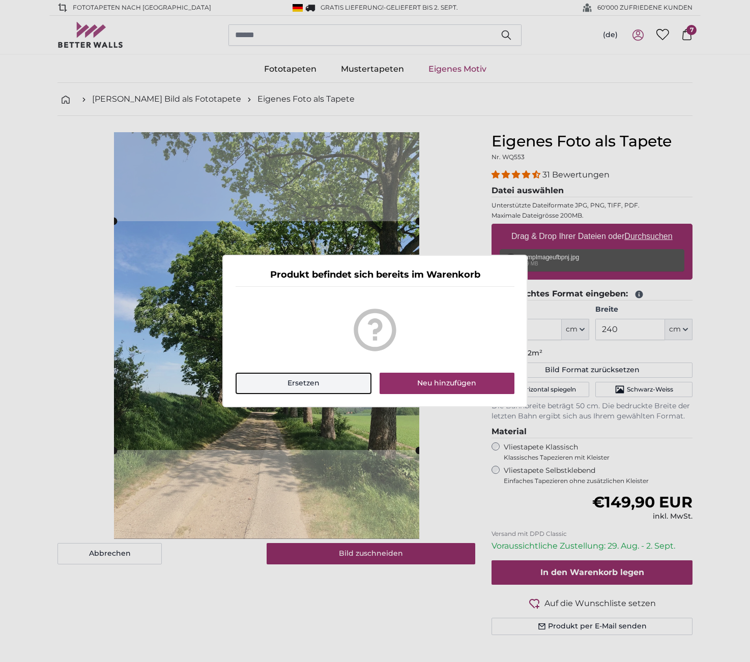
click at [303, 382] on button "Ersetzen" at bounding box center [304, 383] width 136 height 21
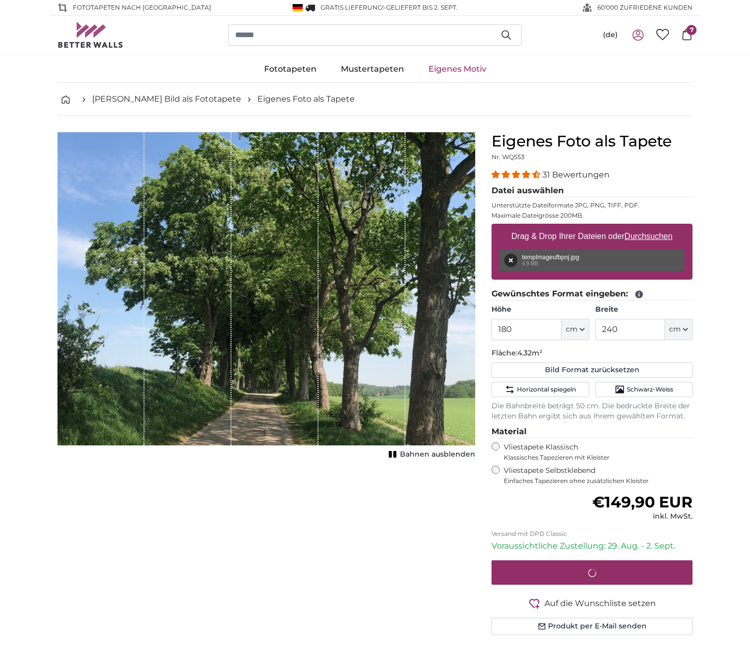
drag, startPoint x: 394, startPoint y: 455, endPoint x: 387, endPoint y: 451, distance: 7.8
click at [392, 455] on rect "1 of 1" at bounding box center [390, 454] width 3 height 7
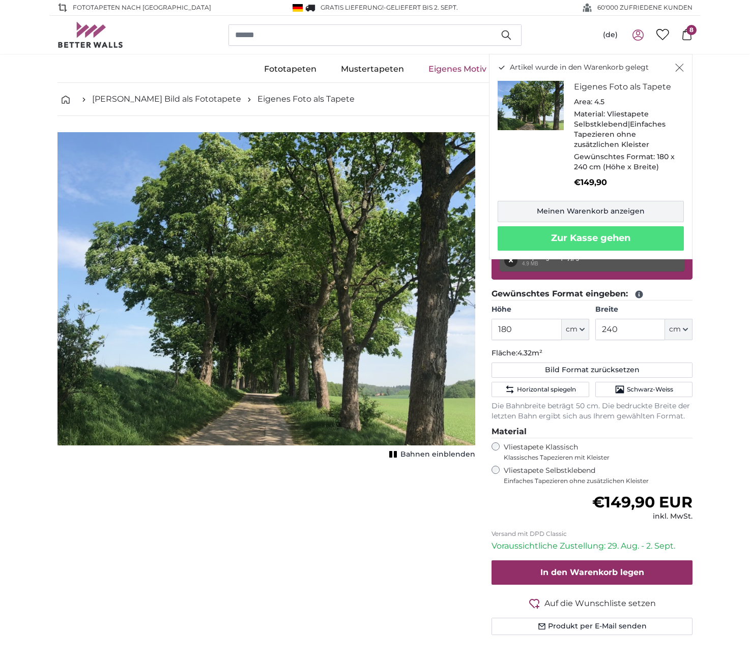
click at [570, 210] on link "Meinen Warenkorb anzeigen" at bounding box center [590, 211] width 186 height 21
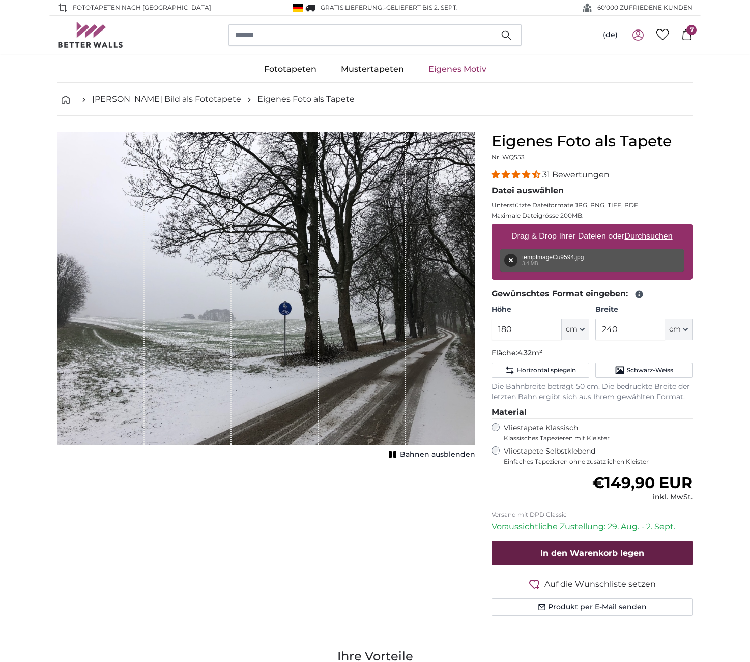
click at [555, 548] on span "In den Warenkorb legen" at bounding box center [592, 553] width 104 height 10
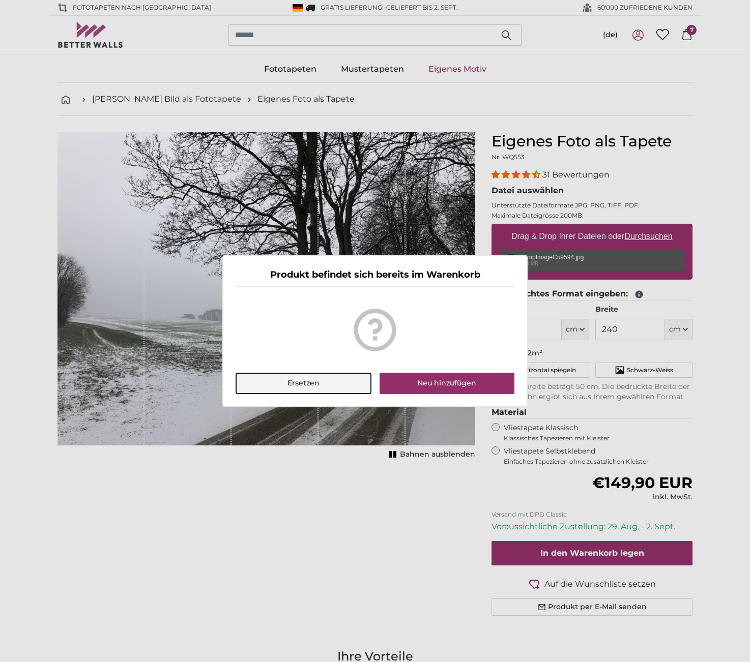
click at [296, 380] on button "Ersetzen" at bounding box center [304, 383] width 136 height 21
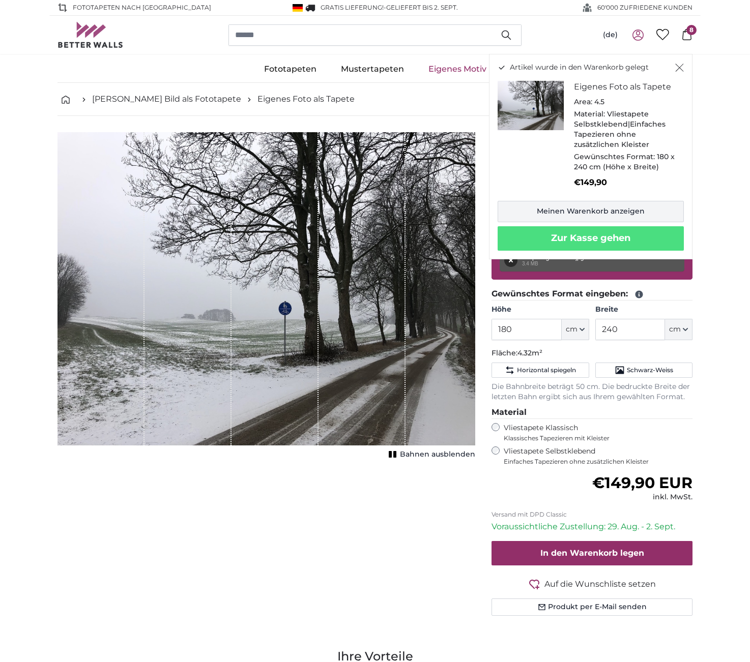
click at [577, 205] on link "Meinen Warenkorb anzeigen" at bounding box center [590, 211] width 186 height 21
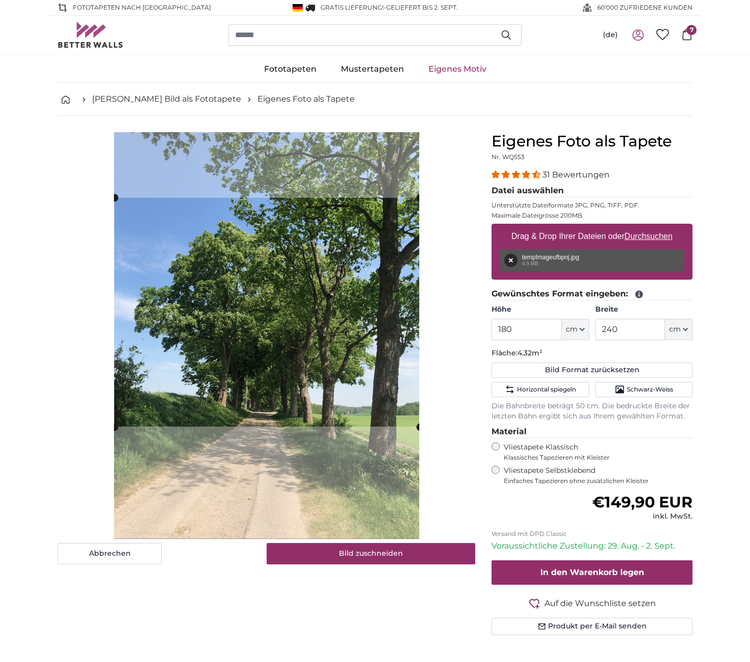
click at [314, 287] on cropper-handle at bounding box center [266, 312] width 305 height 229
click at [0, 0] on slot at bounding box center [0, 0] width 0 height 0
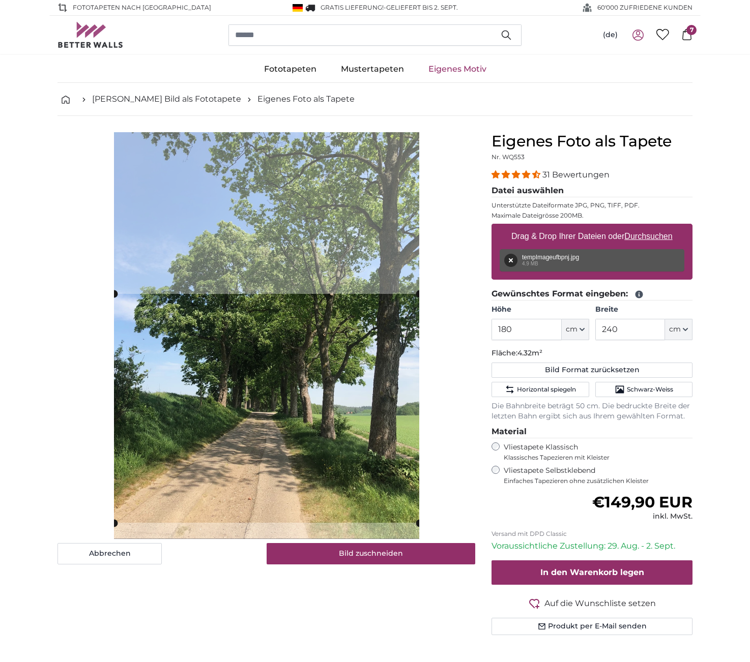
click at [299, 396] on cropper-handle at bounding box center [266, 408] width 305 height 229
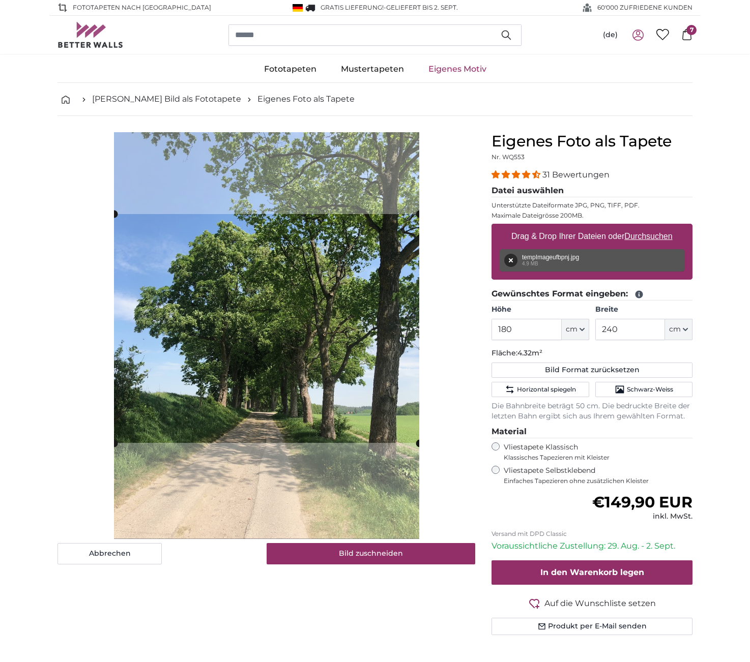
click at [287, 316] on cropper-handle at bounding box center [266, 328] width 305 height 229
click at [358, 549] on button "Bild zuschneiden" at bounding box center [371, 553] width 209 height 21
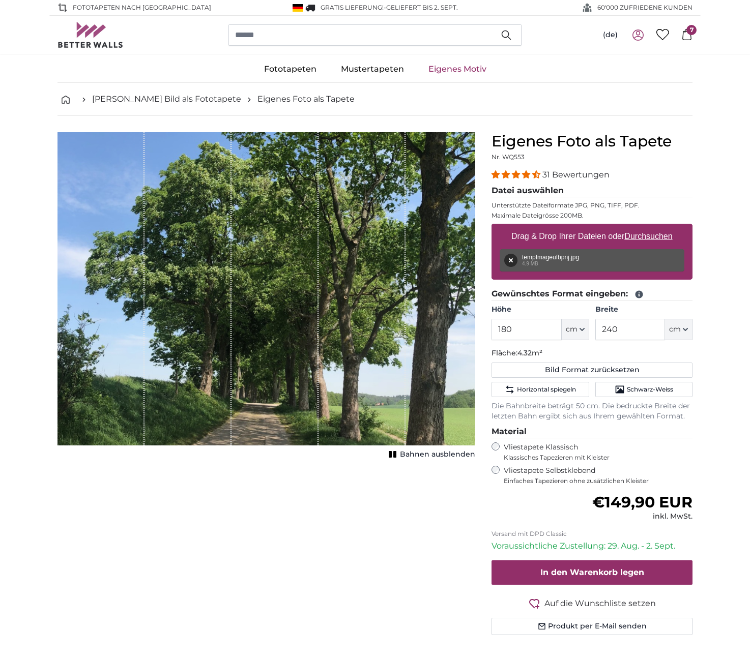
click at [391, 453] on rect "1 of 1" at bounding box center [390, 454] width 3 height 7
click at [689, 32] on span "7" at bounding box center [691, 30] width 10 height 10
